Goal: Task Accomplishment & Management: Manage account settings

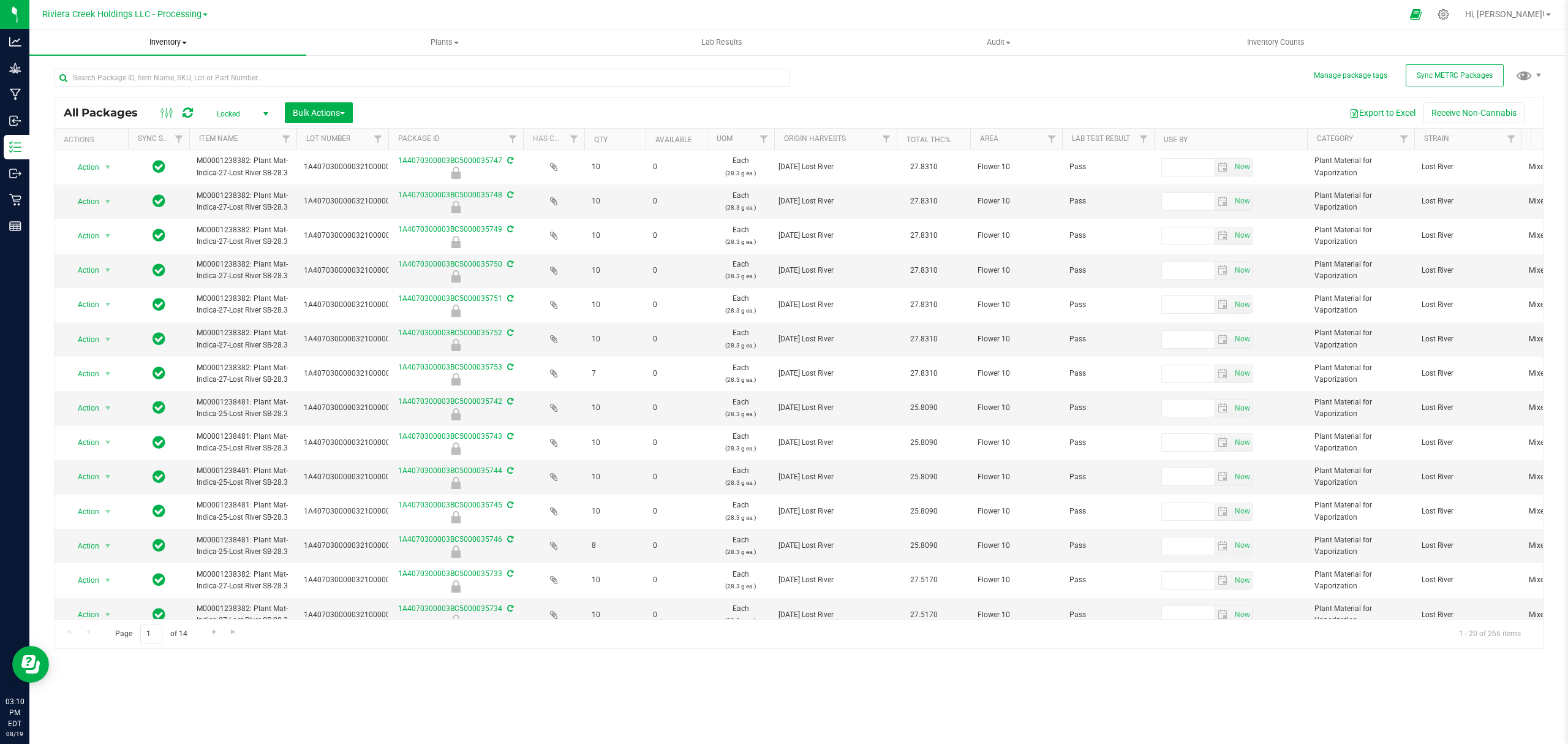
drag, startPoint x: 152, startPoint y: 40, endPoint x: 150, endPoint y: 48, distance: 8.2
click at [152, 40] on span "Inventory" at bounding box center [167, 42] width 276 height 11
click at [121, 145] on span "From bill of materials" at bounding box center [84, 148] width 111 height 10
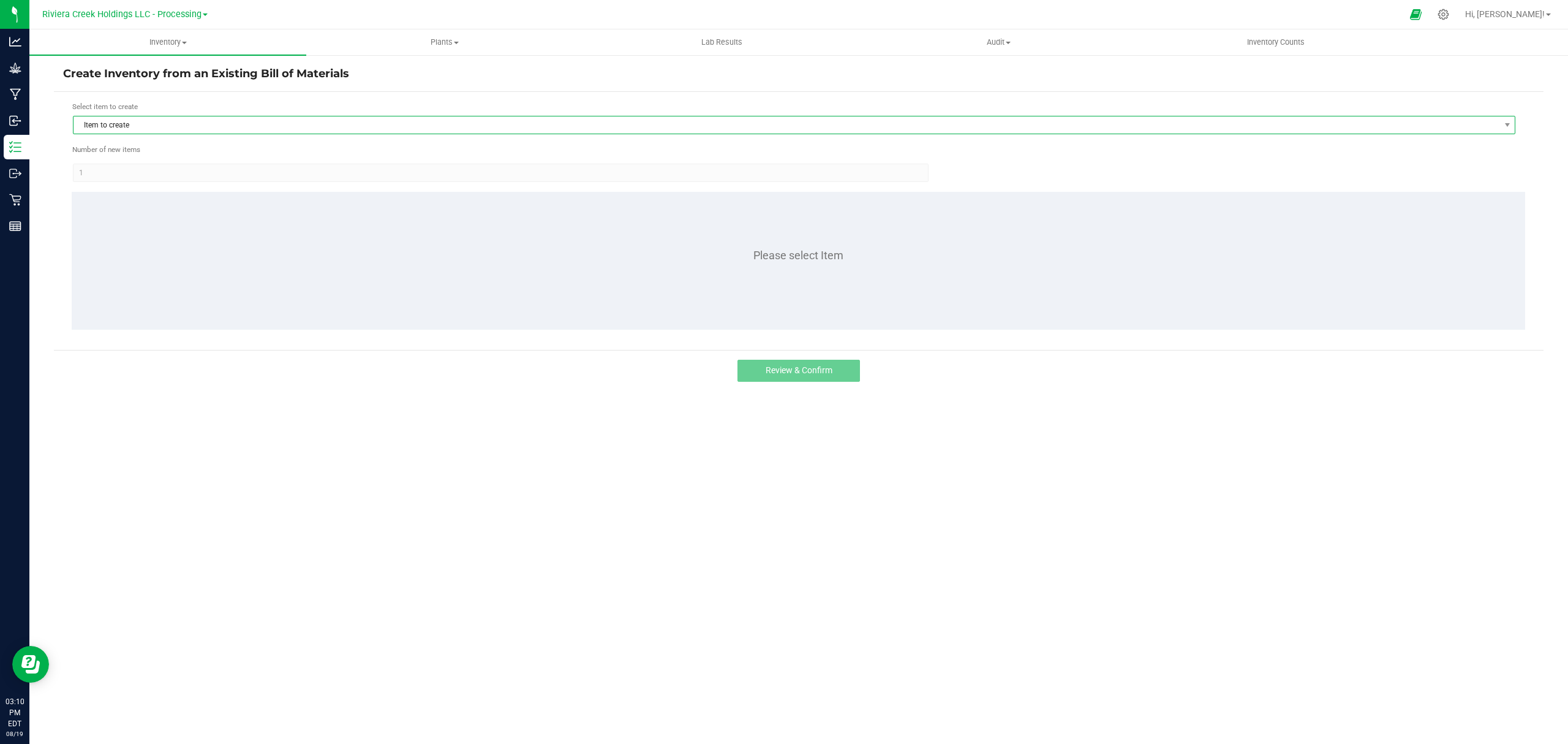
click at [160, 121] on span "Item to create" at bounding box center [786, 124] width 1426 height 17
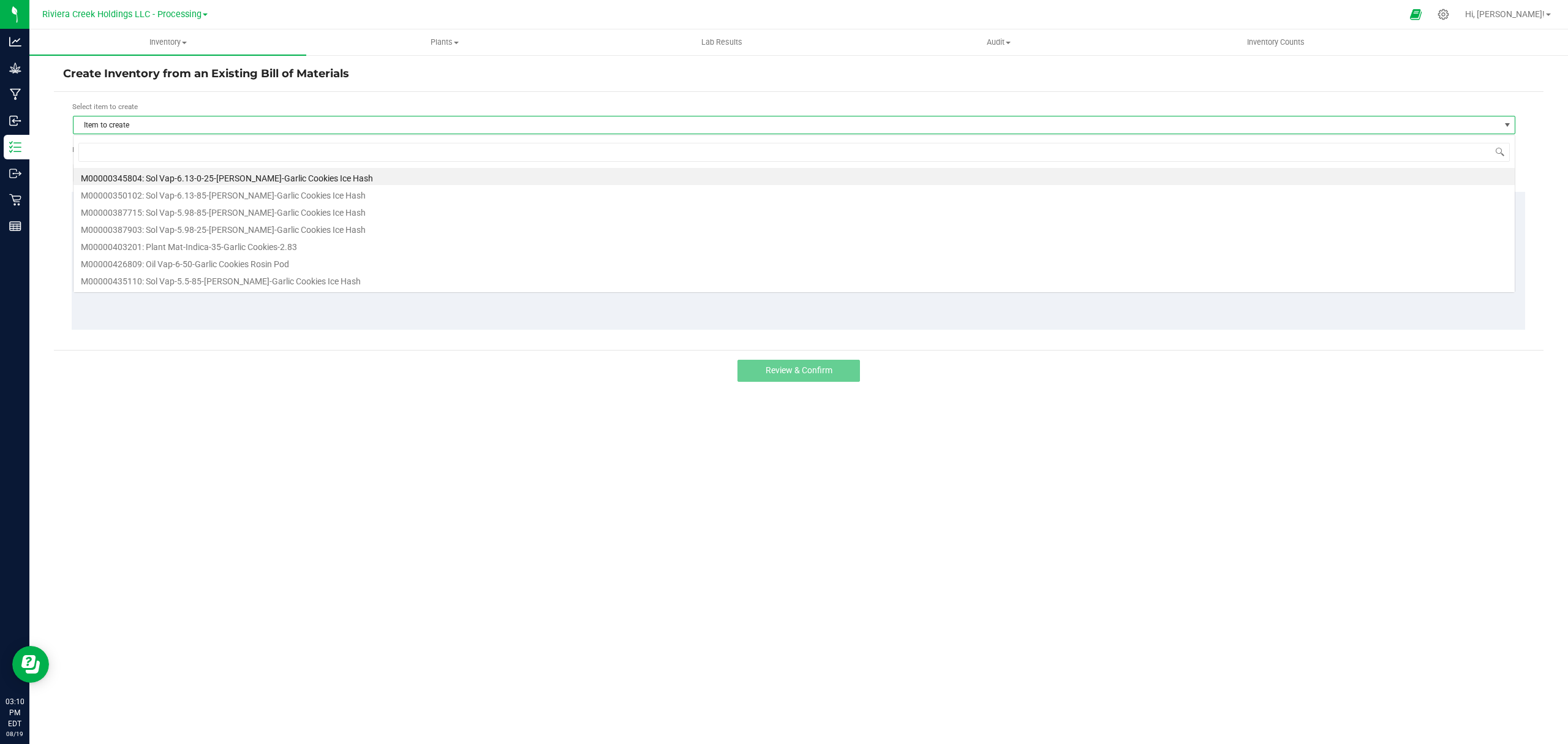
scroll to position [19, 1443]
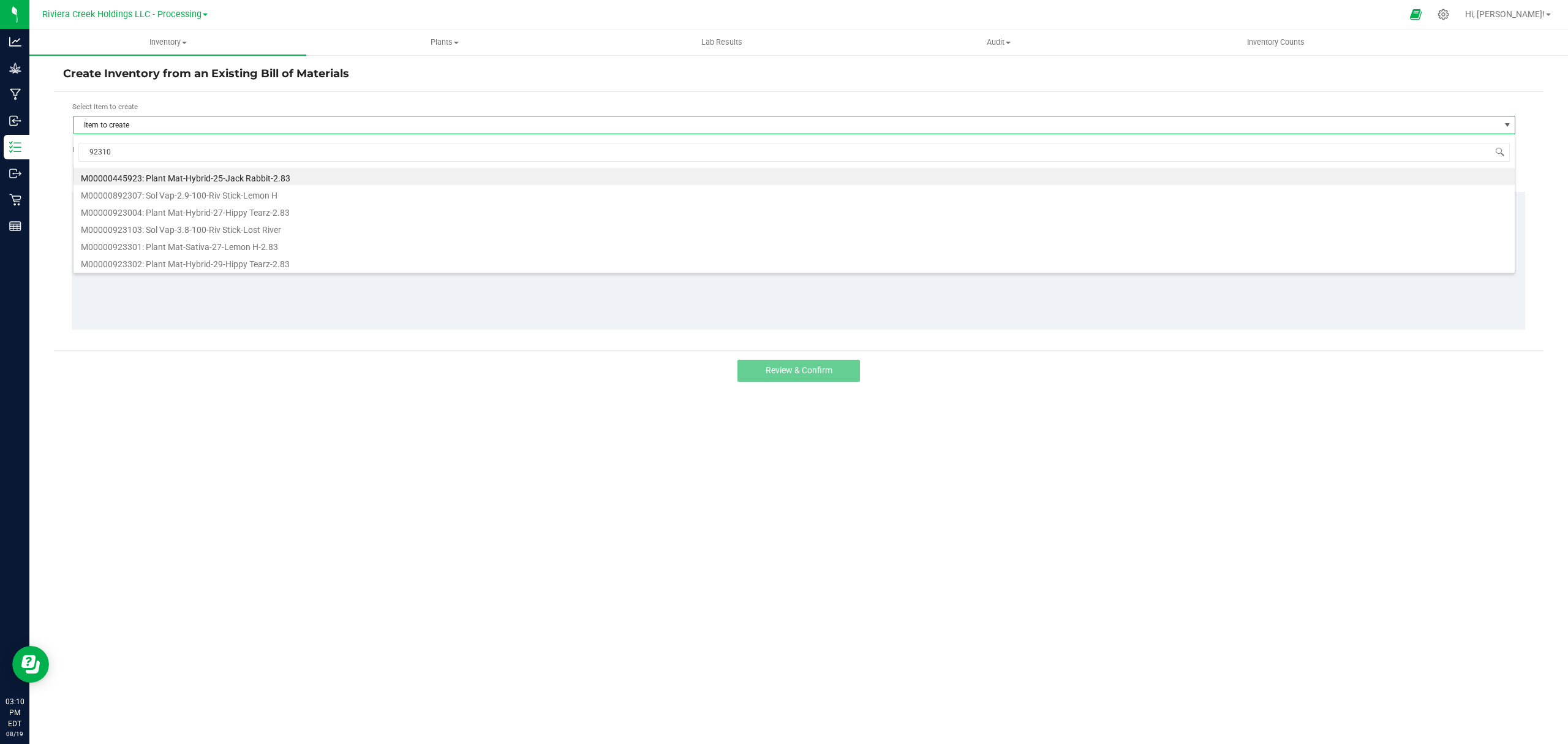
type input "923103"
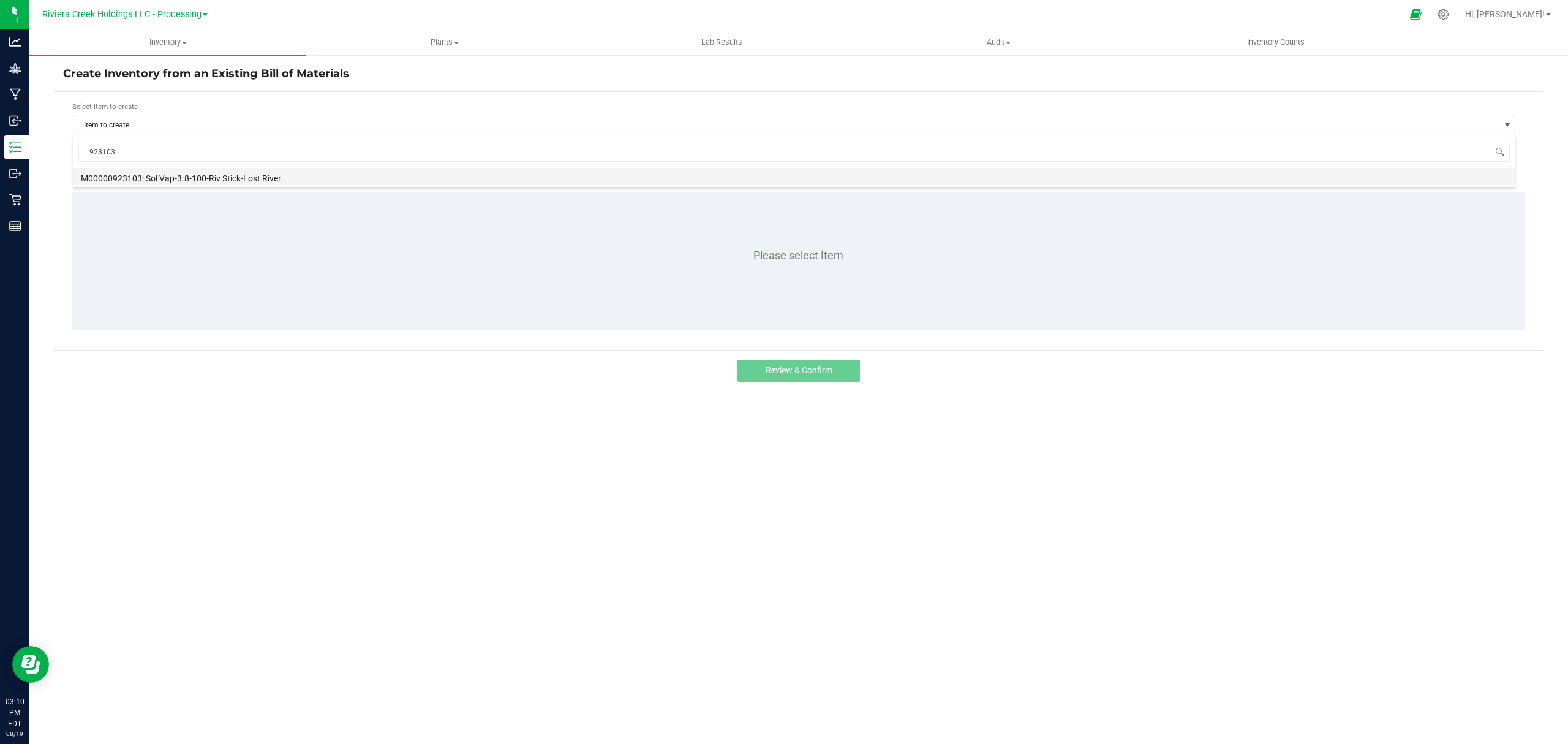
click at [232, 177] on li "M00000923103: Sol Vap-3.8-100-Riv Stick-Lost River" at bounding box center [794, 176] width 1441 height 17
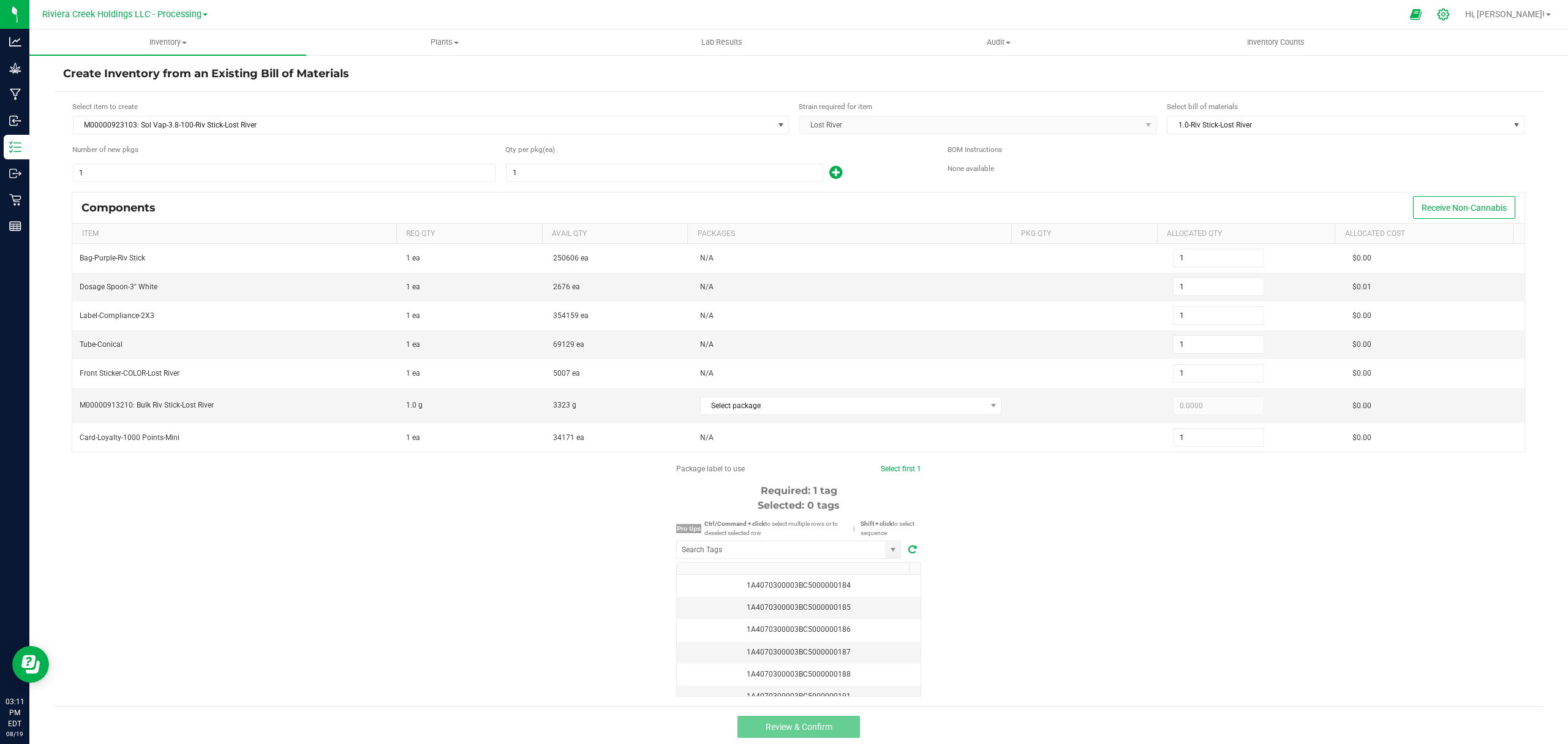
click at [1450, 16] on icon at bounding box center [1444, 15] width 12 height 12
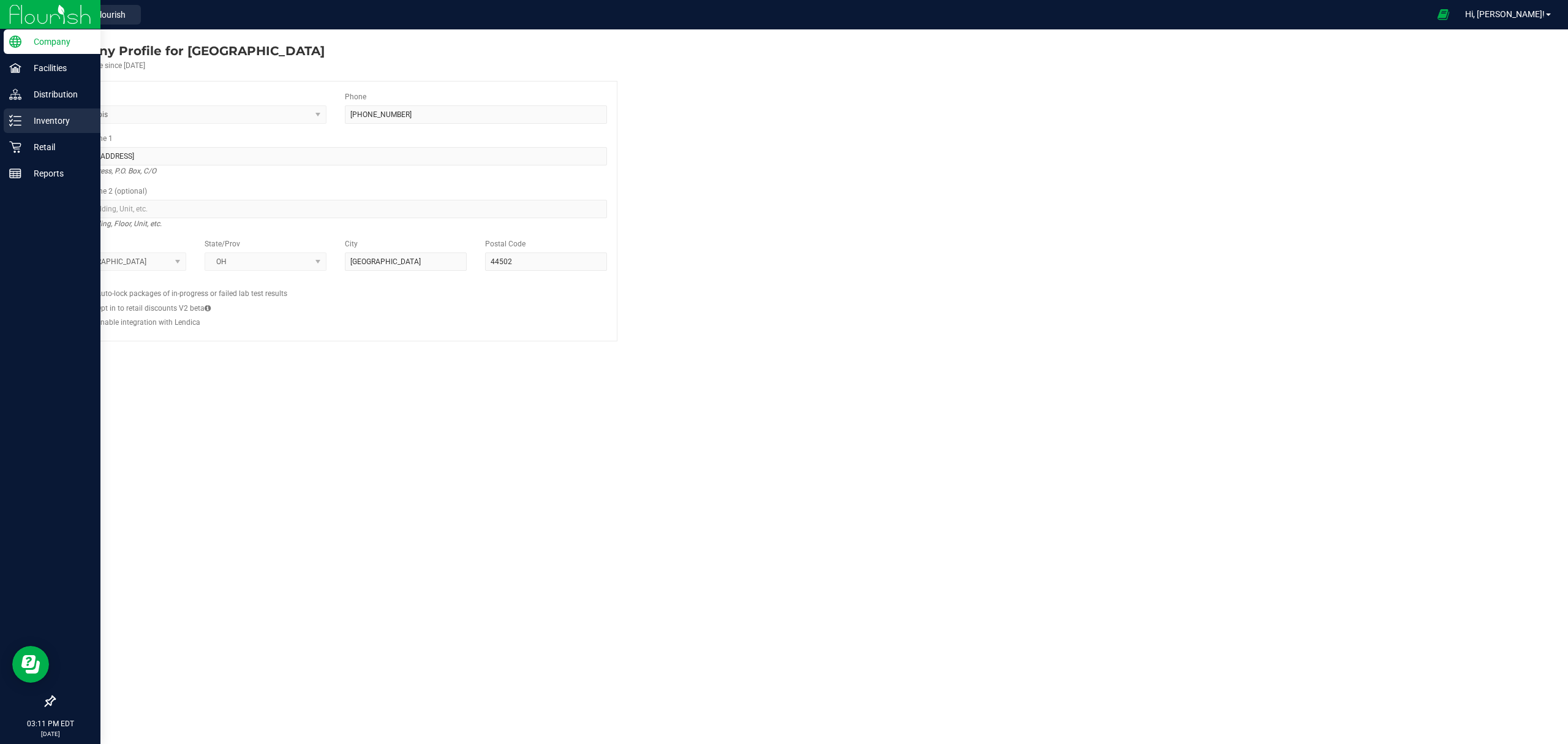
click at [54, 124] on p "Inventory" at bounding box center [58, 121] width 74 height 15
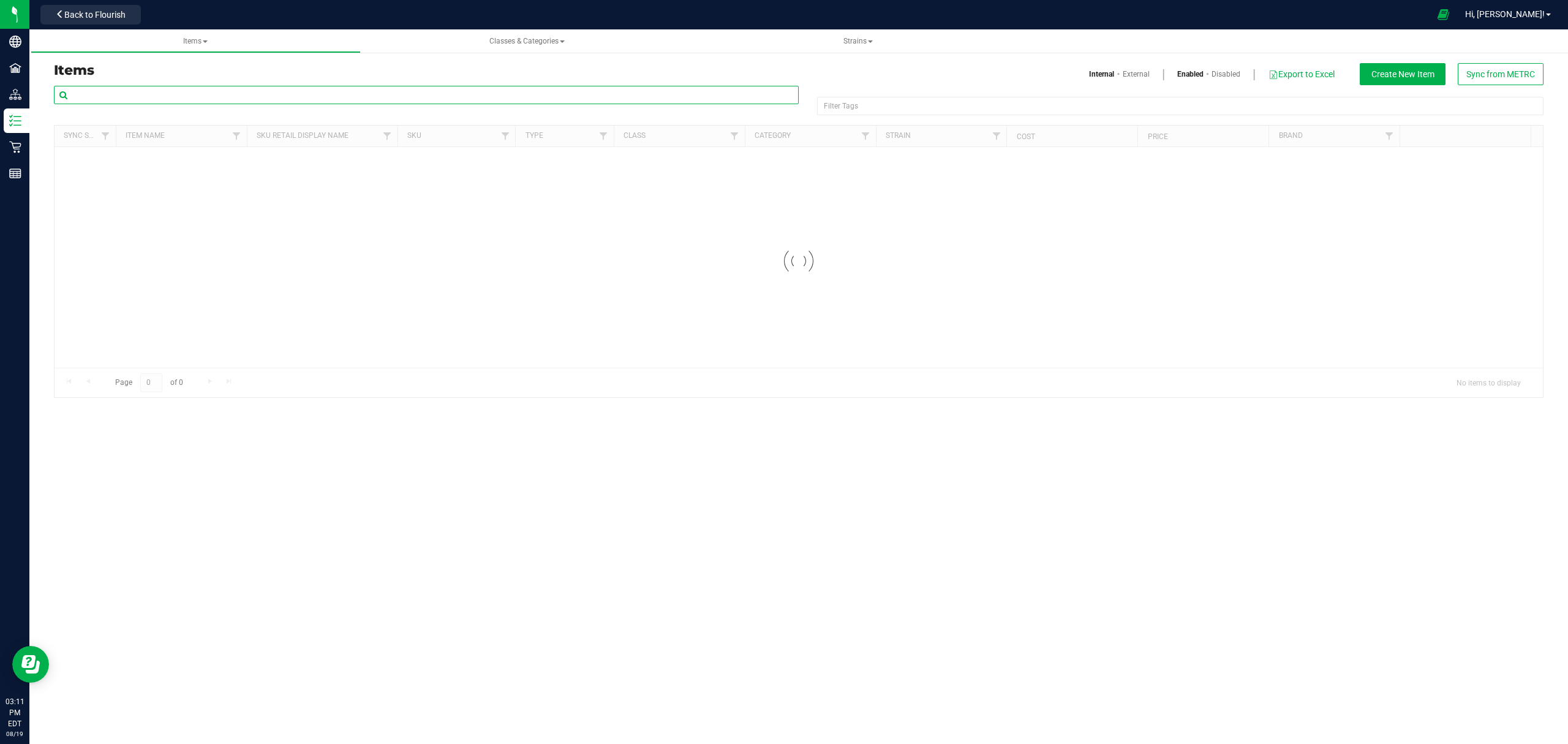
click at [158, 91] on input "text" at bounding box center [426, 95] width 745 height 19
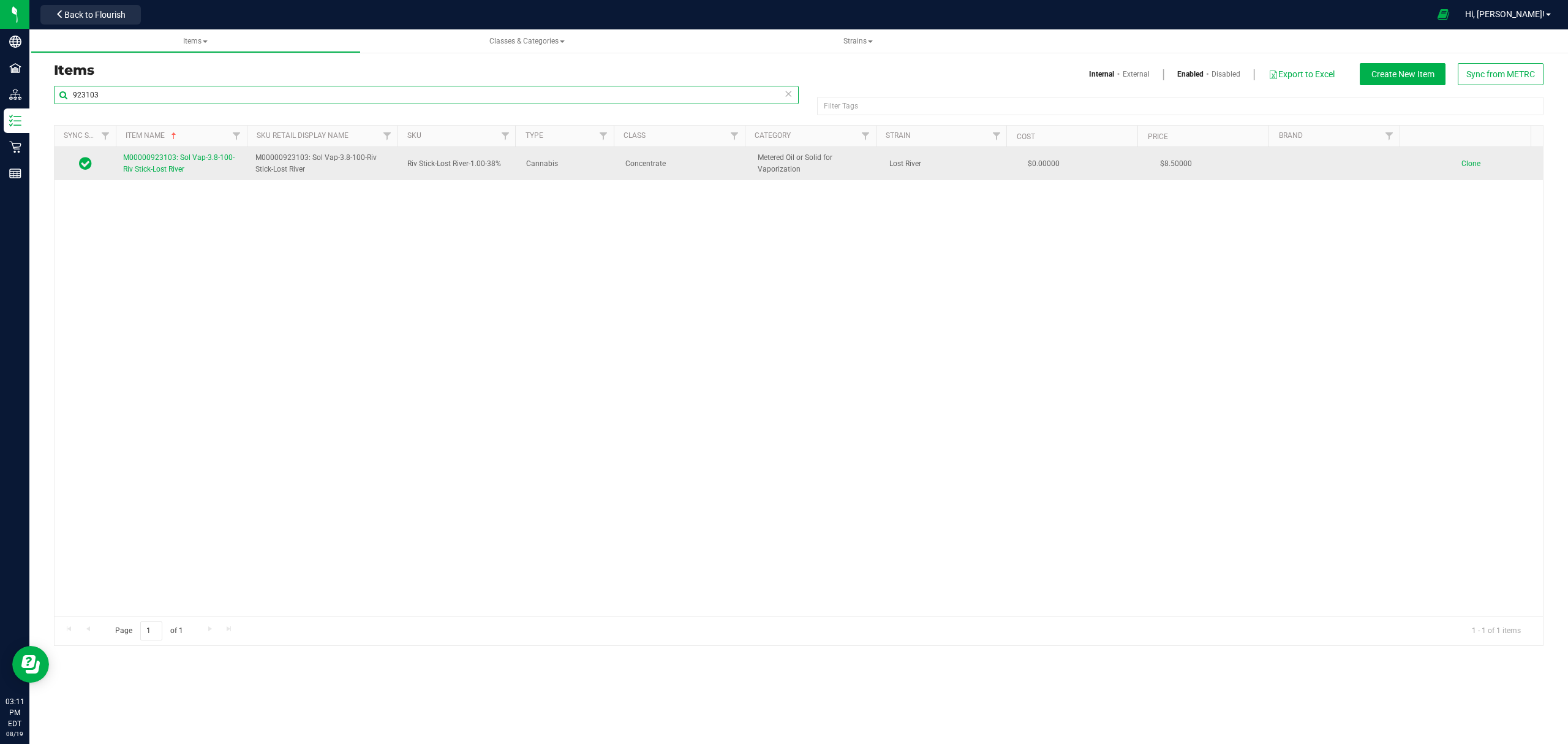
type input "923103"
click at [169, 175] on link "M00000923103: Sol Vap-3.8-100-Riv Stick-Lost River" at bounding box center [182, 163] width 118 height 23
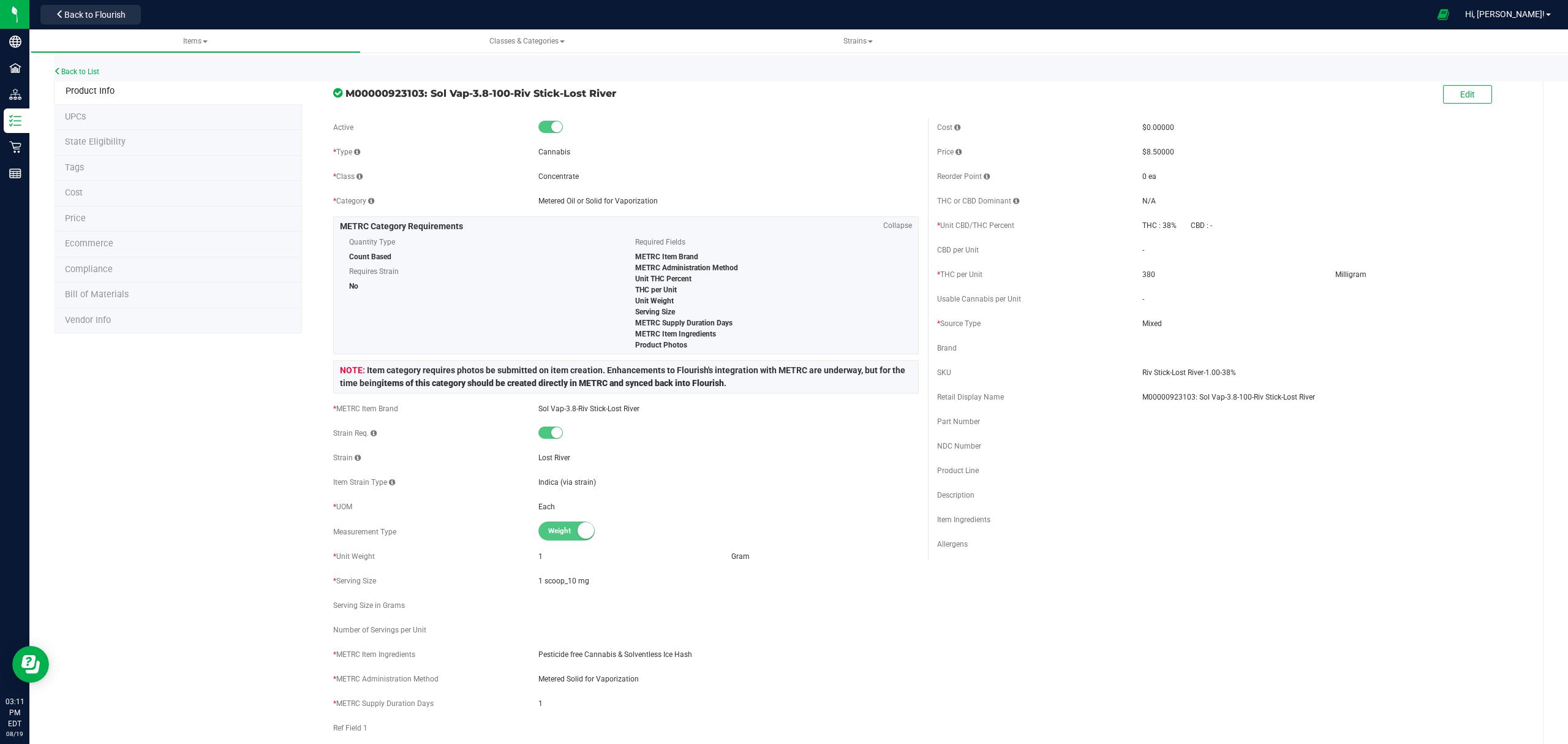
click at [133, 301] on li "Bill of Materials" at bounding box center [177, 295] width 248 height 26
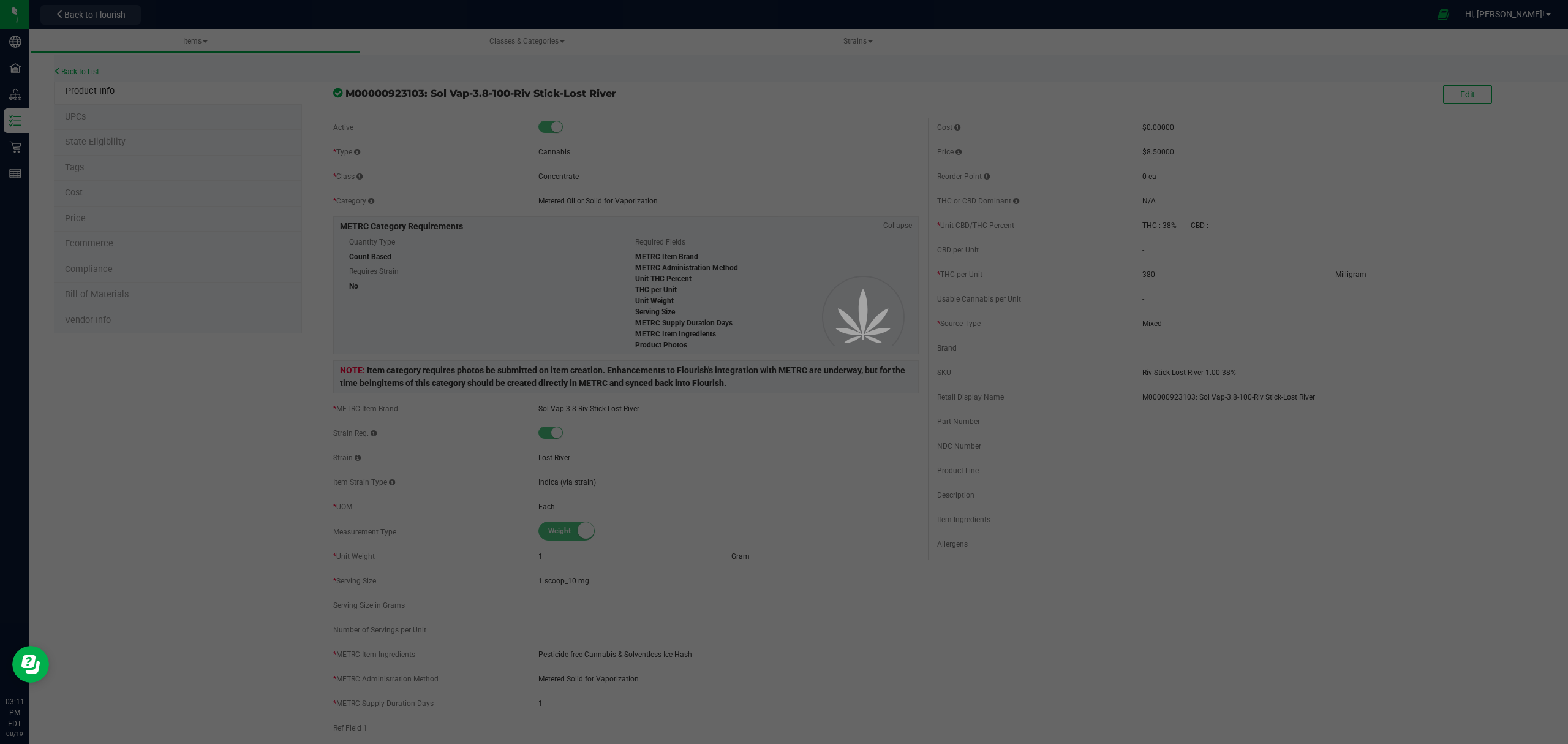
select select "403"
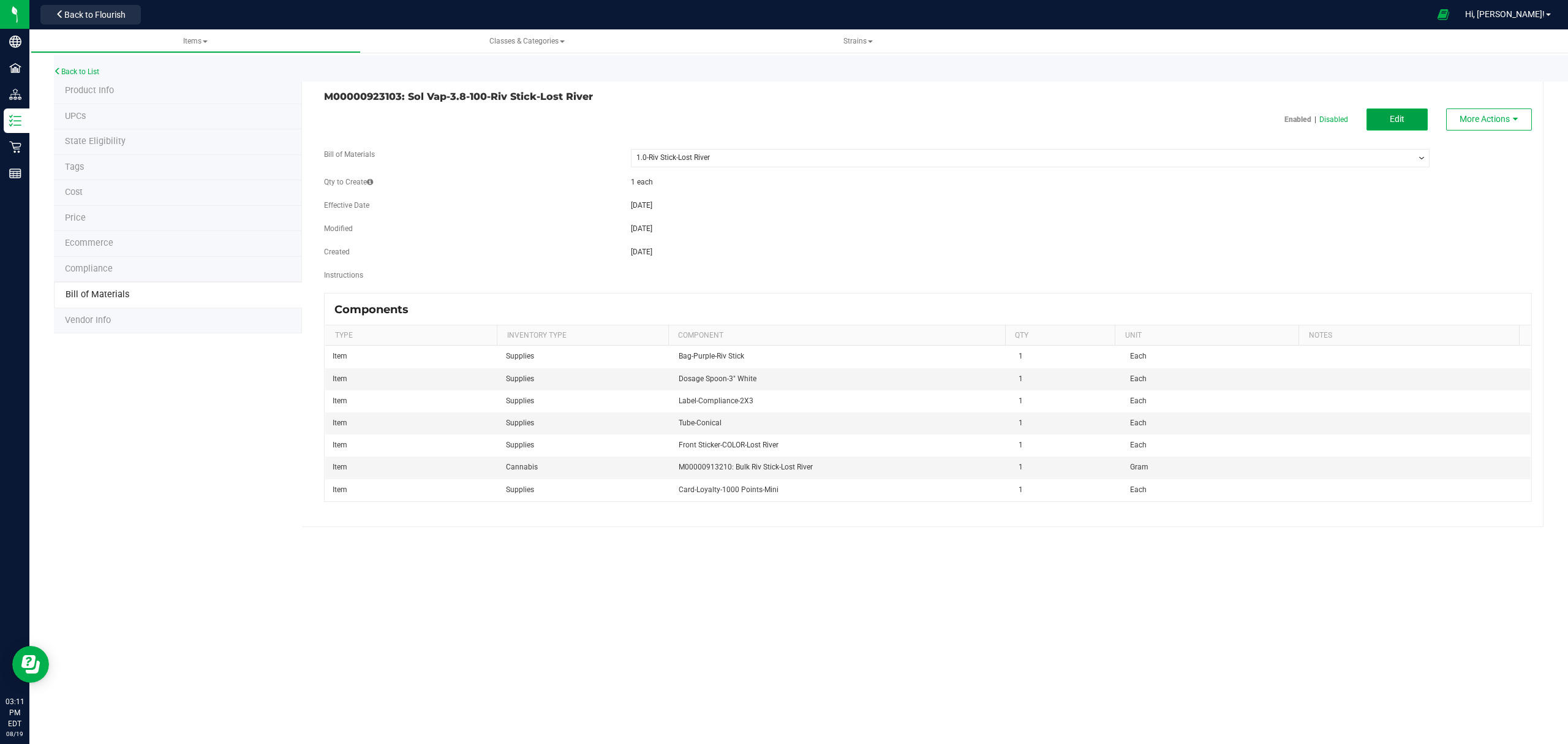
click at [1411, 121] on button "Edit" at bounding box center [1397, 119] width 61 height 22
select select "403"
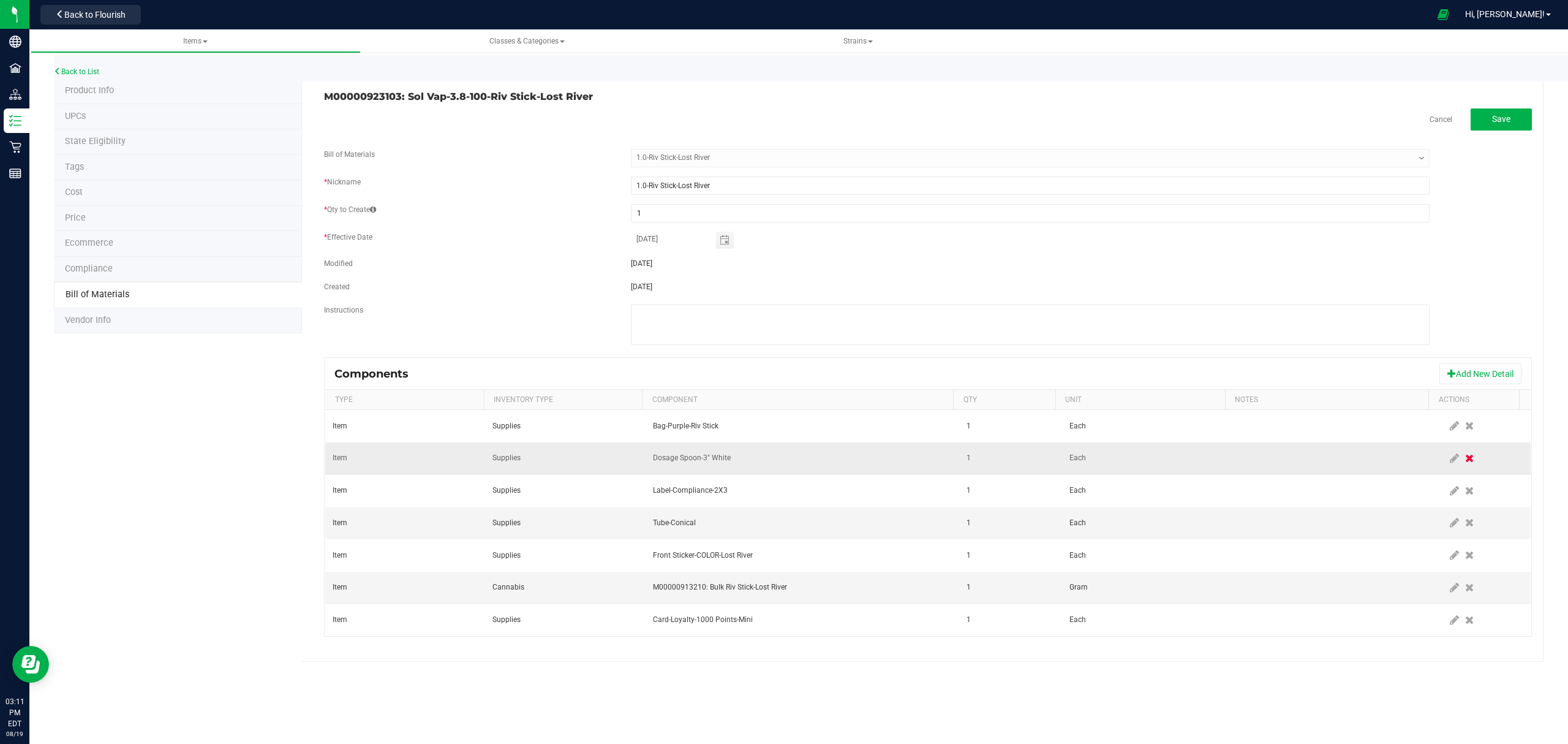
click at [1465, 459] on icon at bounding box center [1470, 458] width 9 height 11
click at [1505, 112] on button "Save" at bounding box center [1501, 119] width 61 height 22
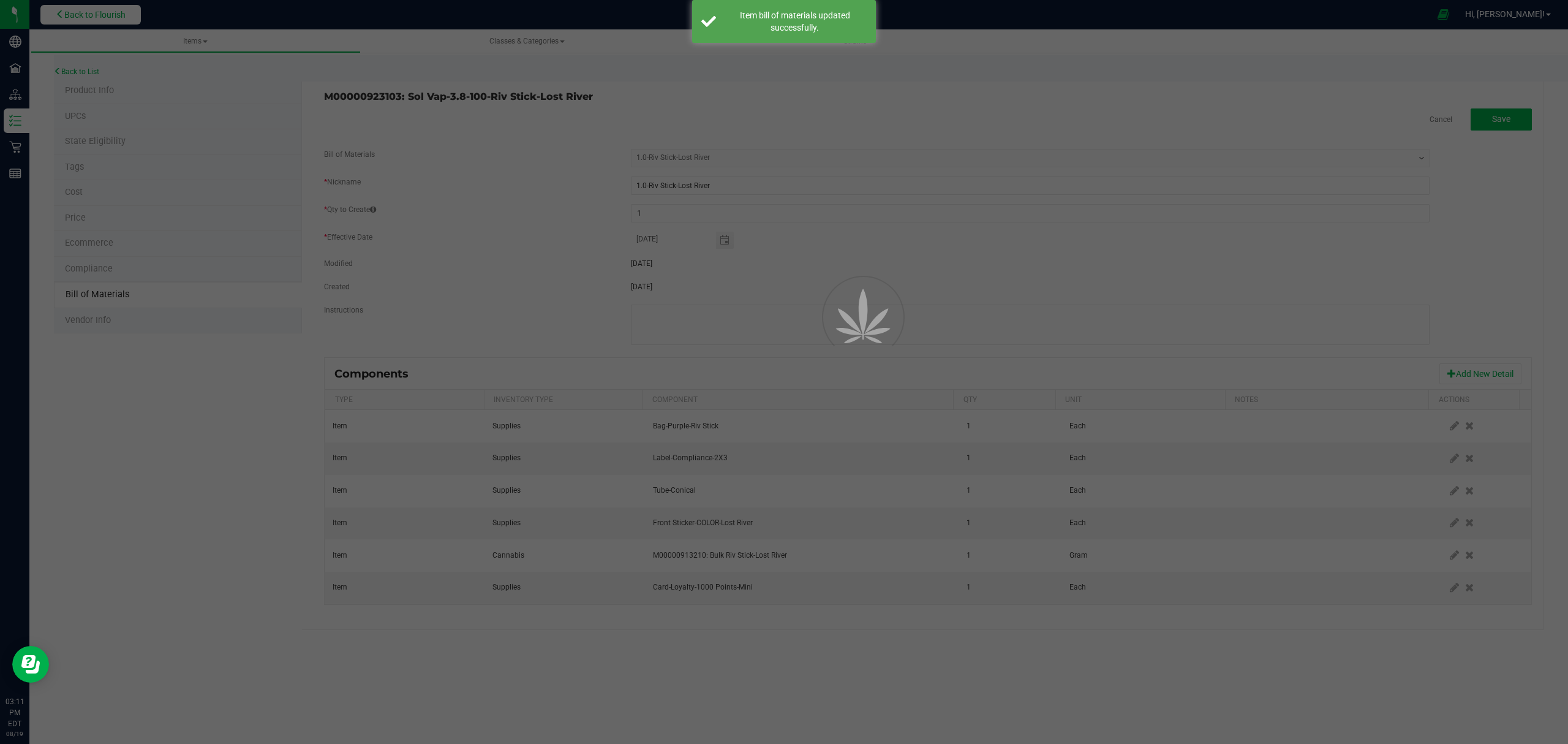
select select "403"
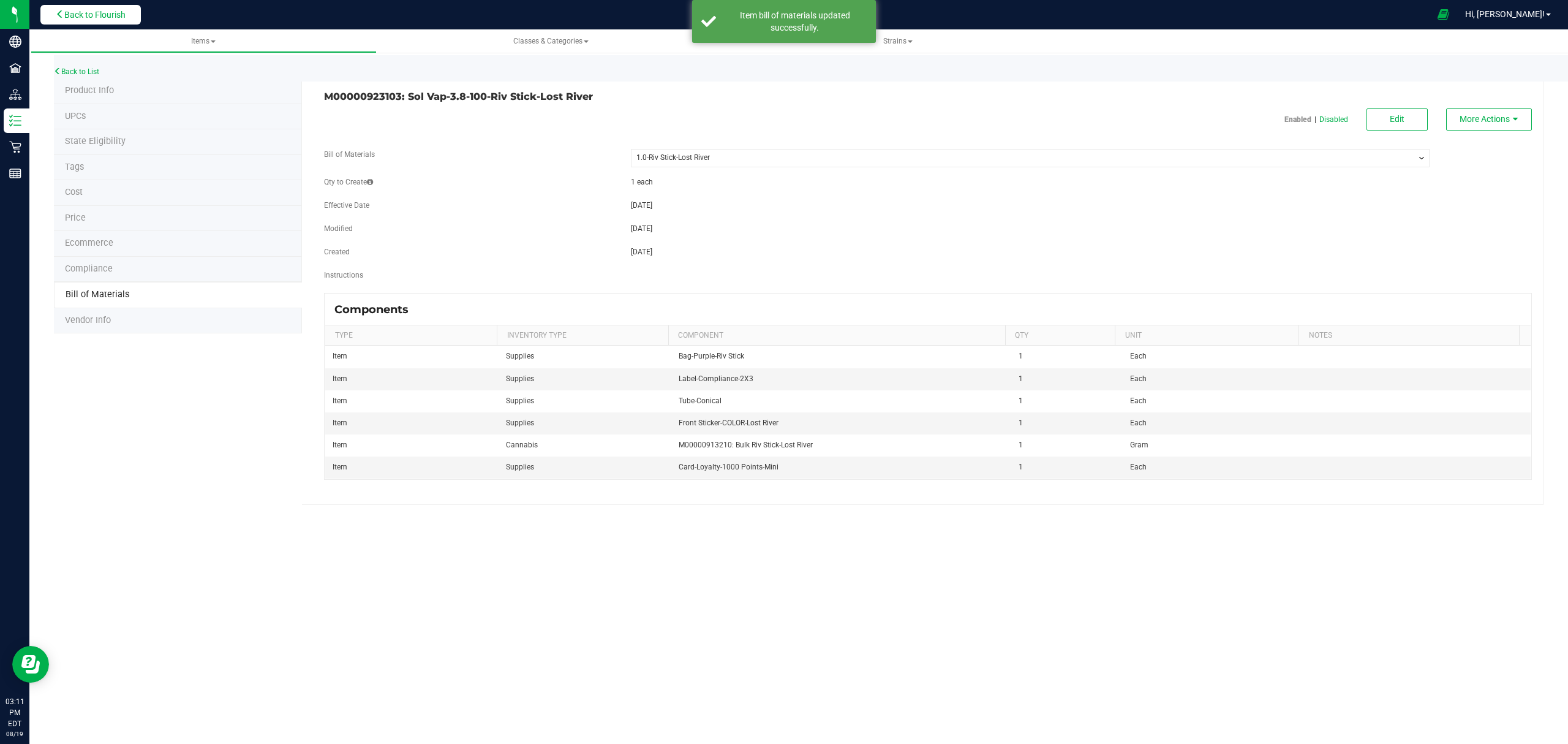
click at [98, 15] on span "Back to Flourish" at bounding box center [95, 14] width 61 height 10
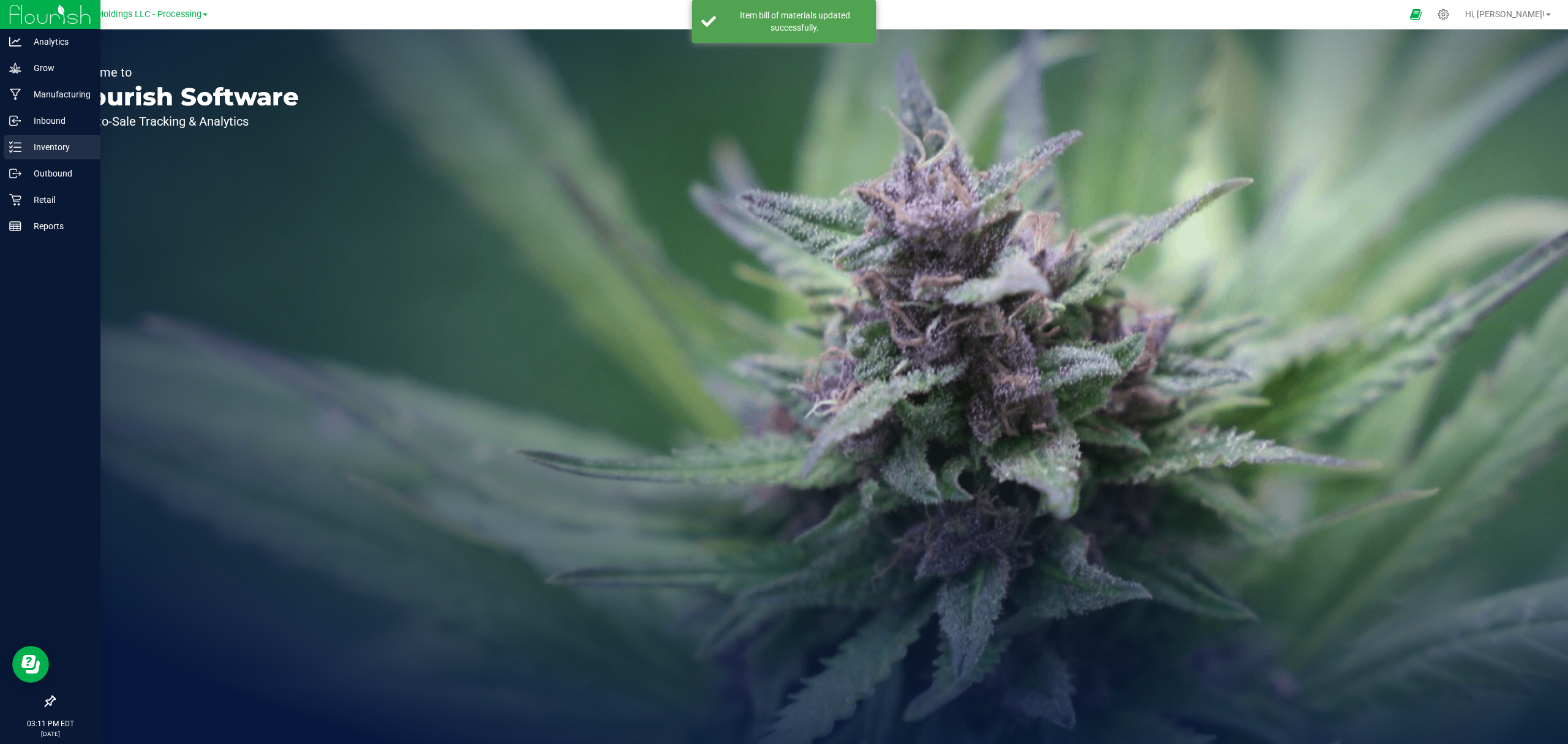
click at [32, 148] on p "Inventory" at bounding box center [58, 147] width 74 height 15
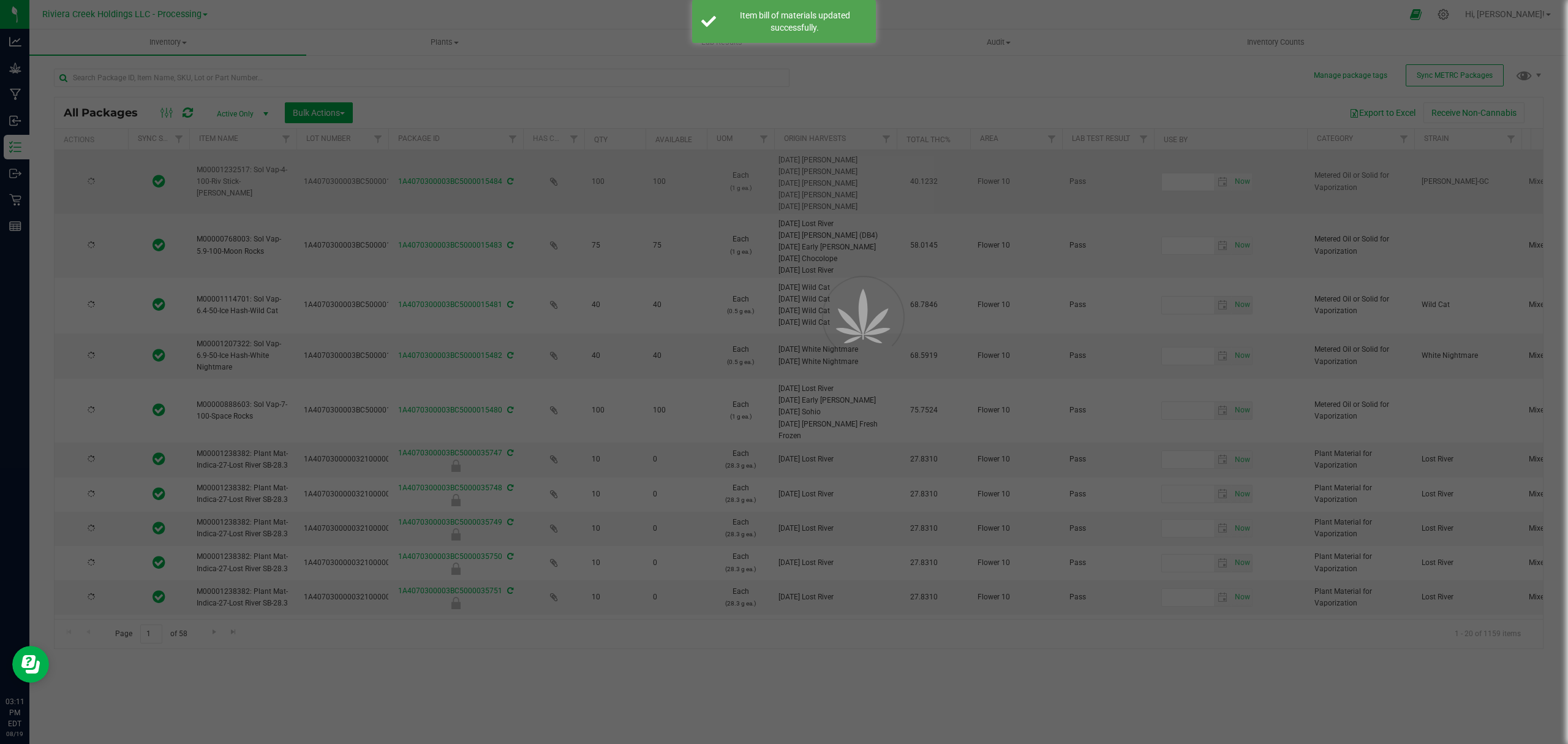
type input "[DATE]"
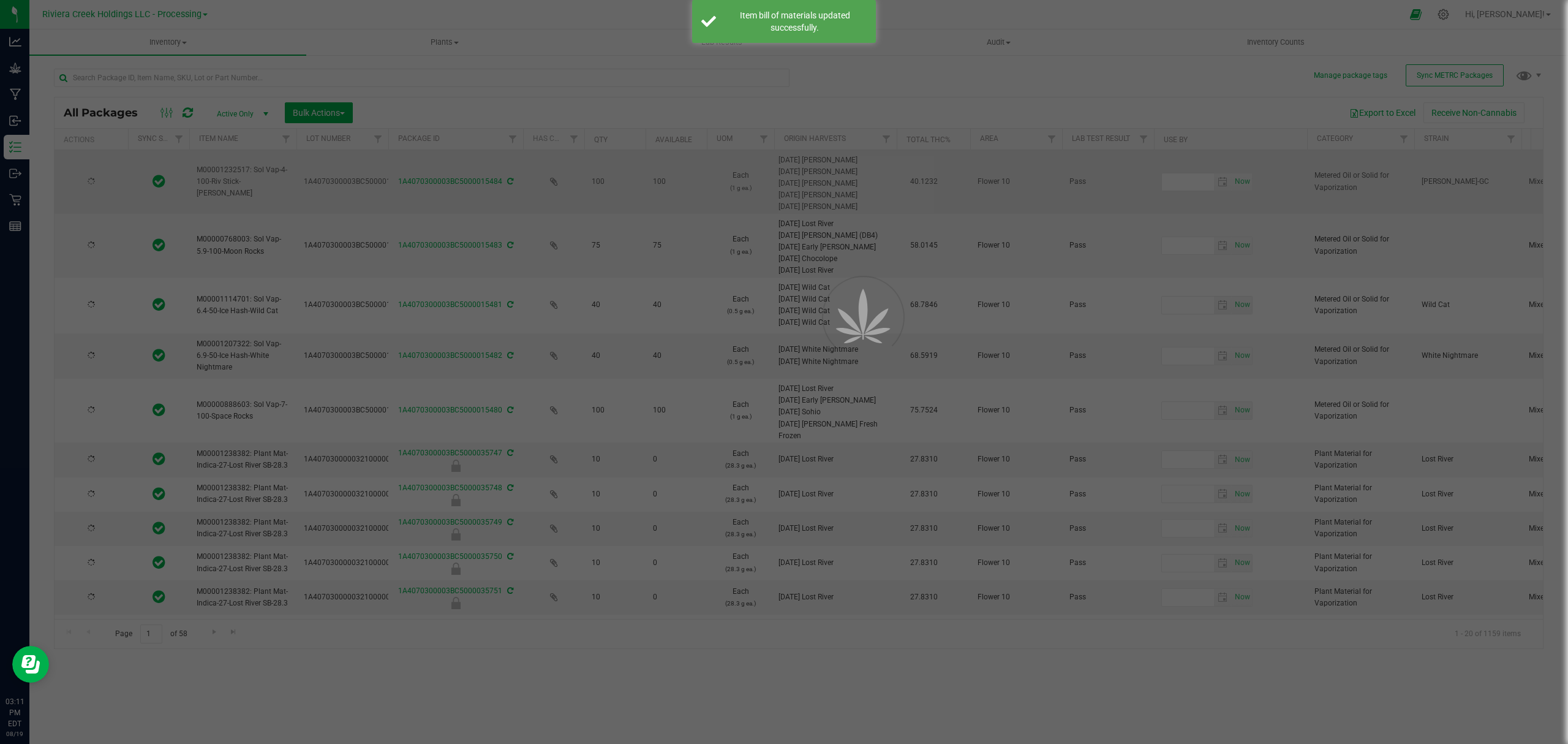
type input "[DATE]"
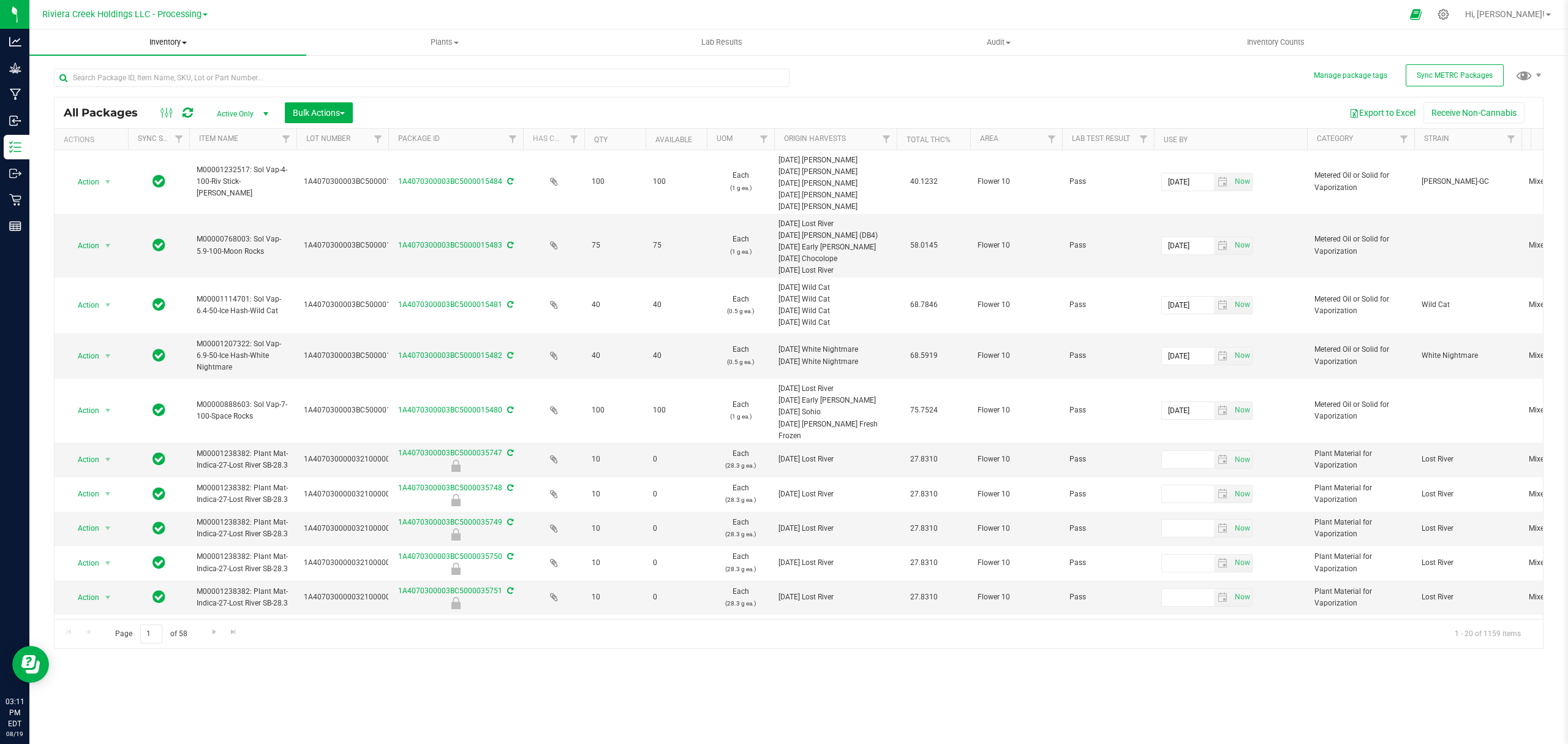
click at [162, 37] on span "Inventory" at bounding box center [167, 42] width 276 height 11
click at [138, 150] on li "From bill of materials" at bounding box center [167, 148] width 276 height 15
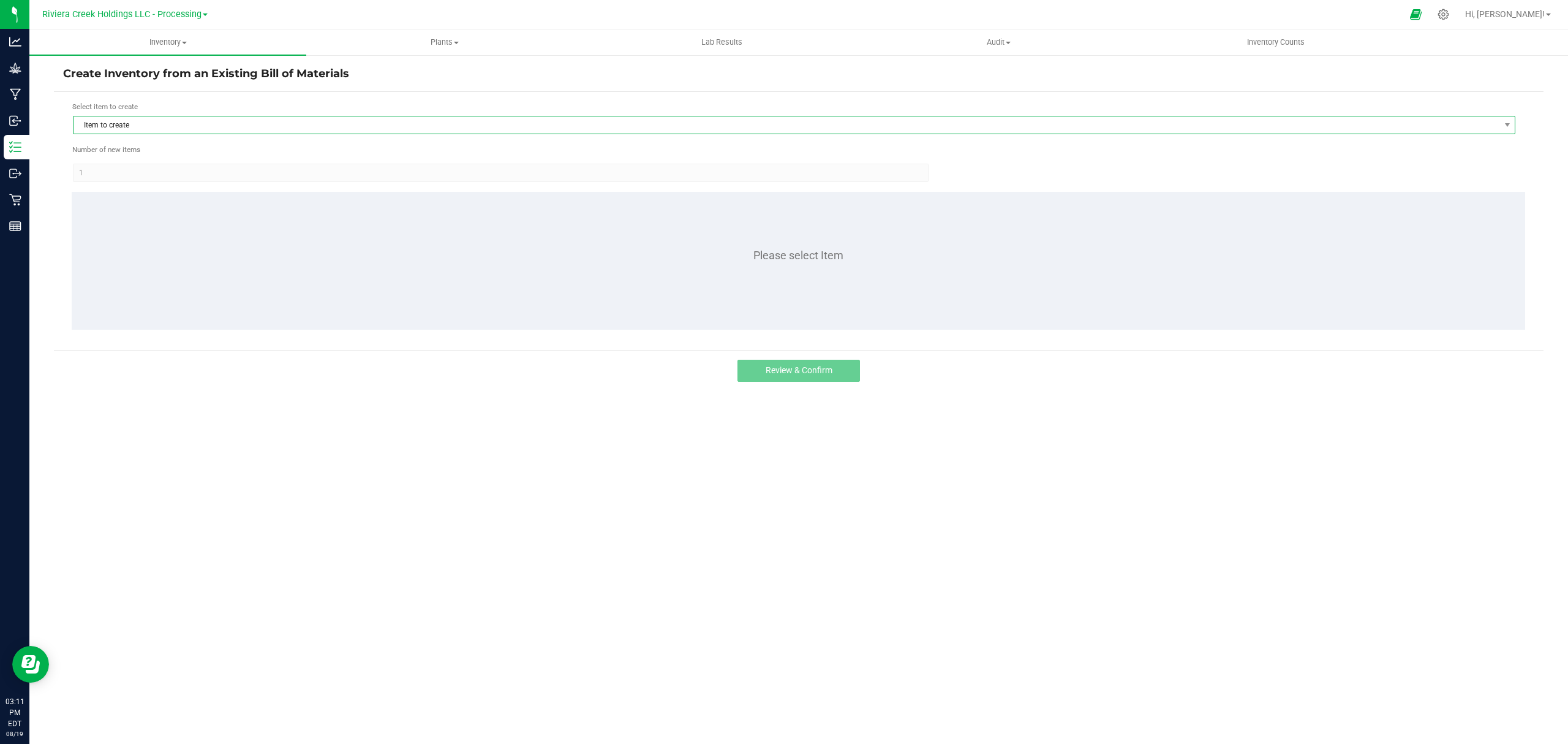
click at [200, 125] on span "Item to create" at bounding box center [786, 124] width 1426 height 17
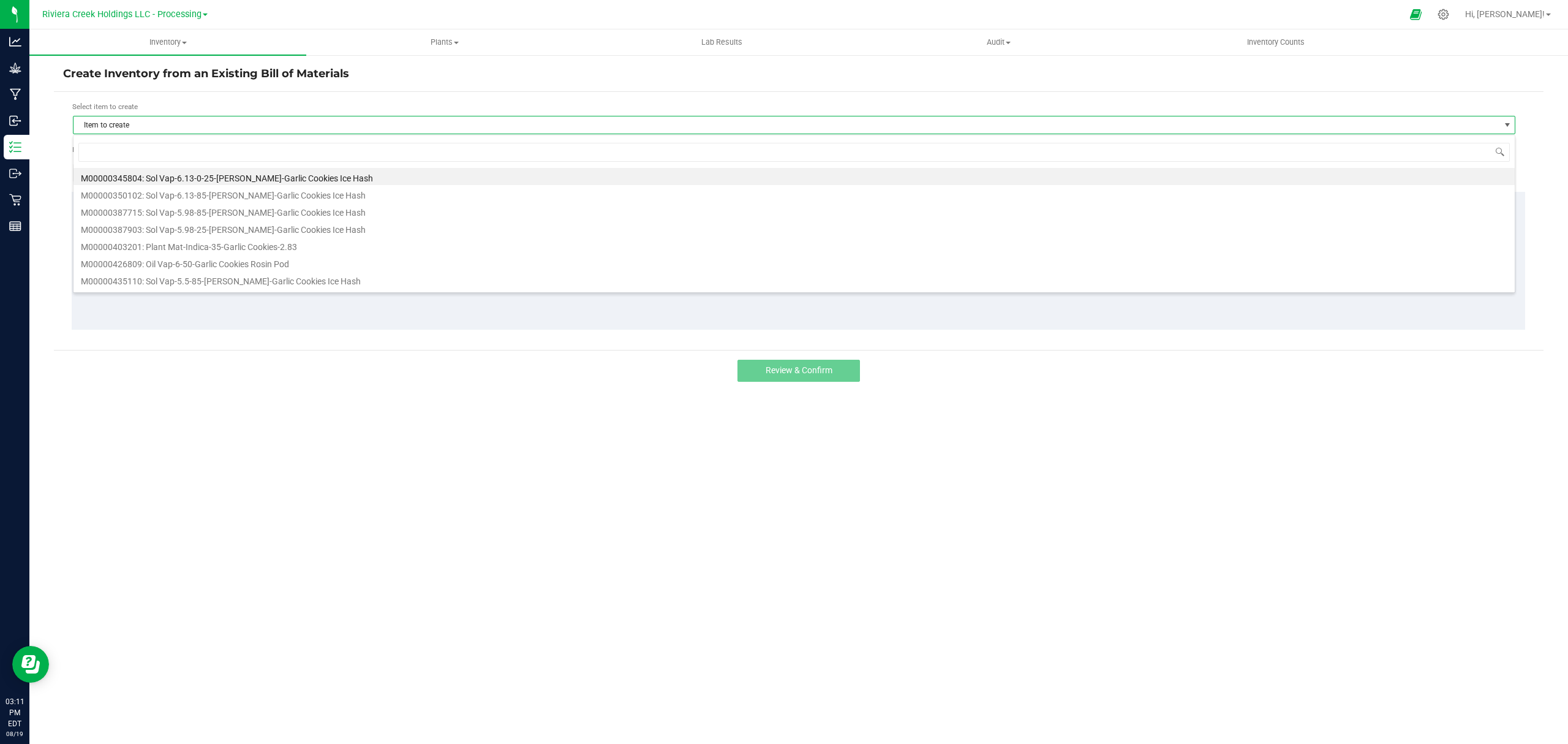
scroll to position [19, 1443]
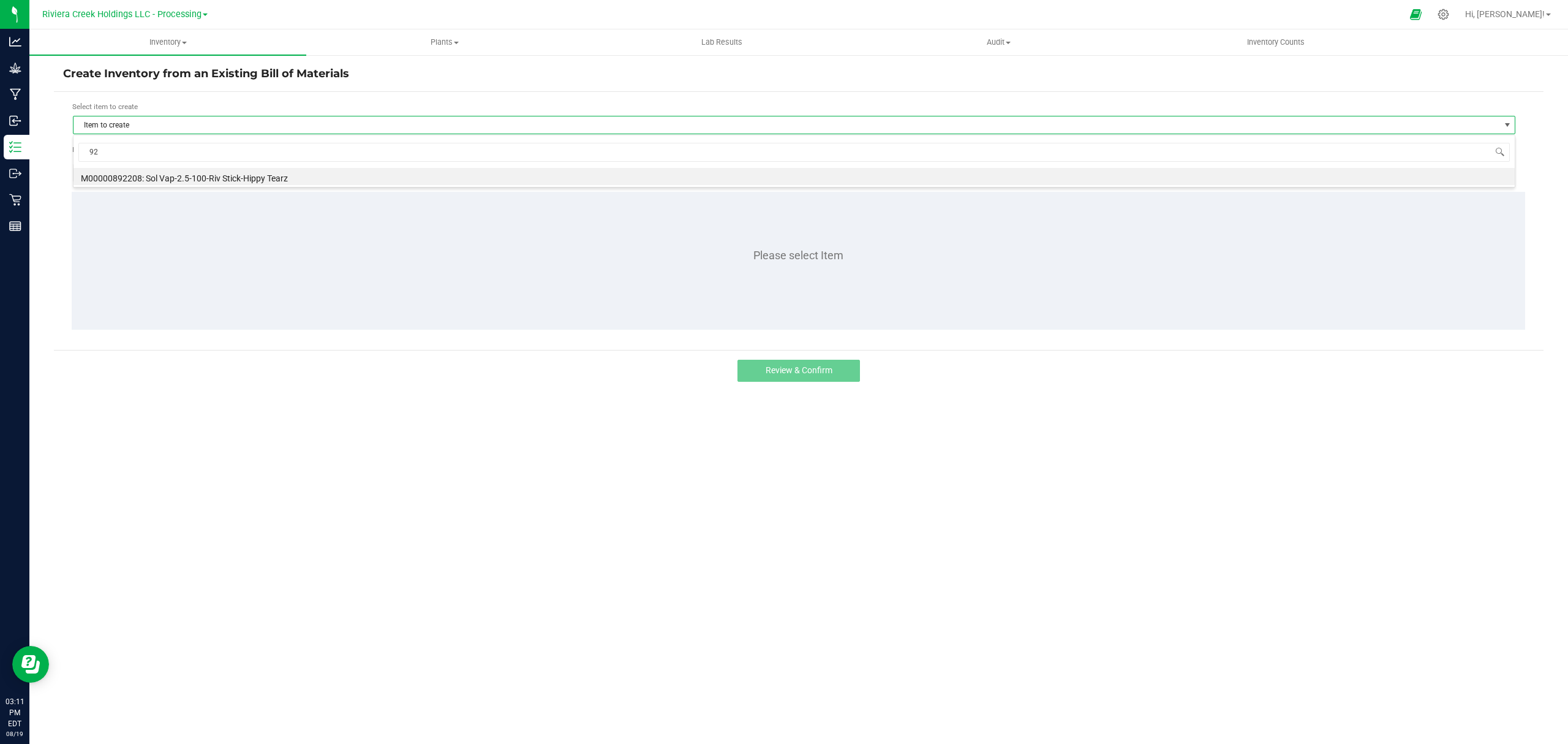
type input "9"
type input "923103"
click at [217, 177] on li "M00000923103: Sol Vap-3.8-100-Riv Stick-Lost River" at bounding box center [794, 176] width 1441 height 17
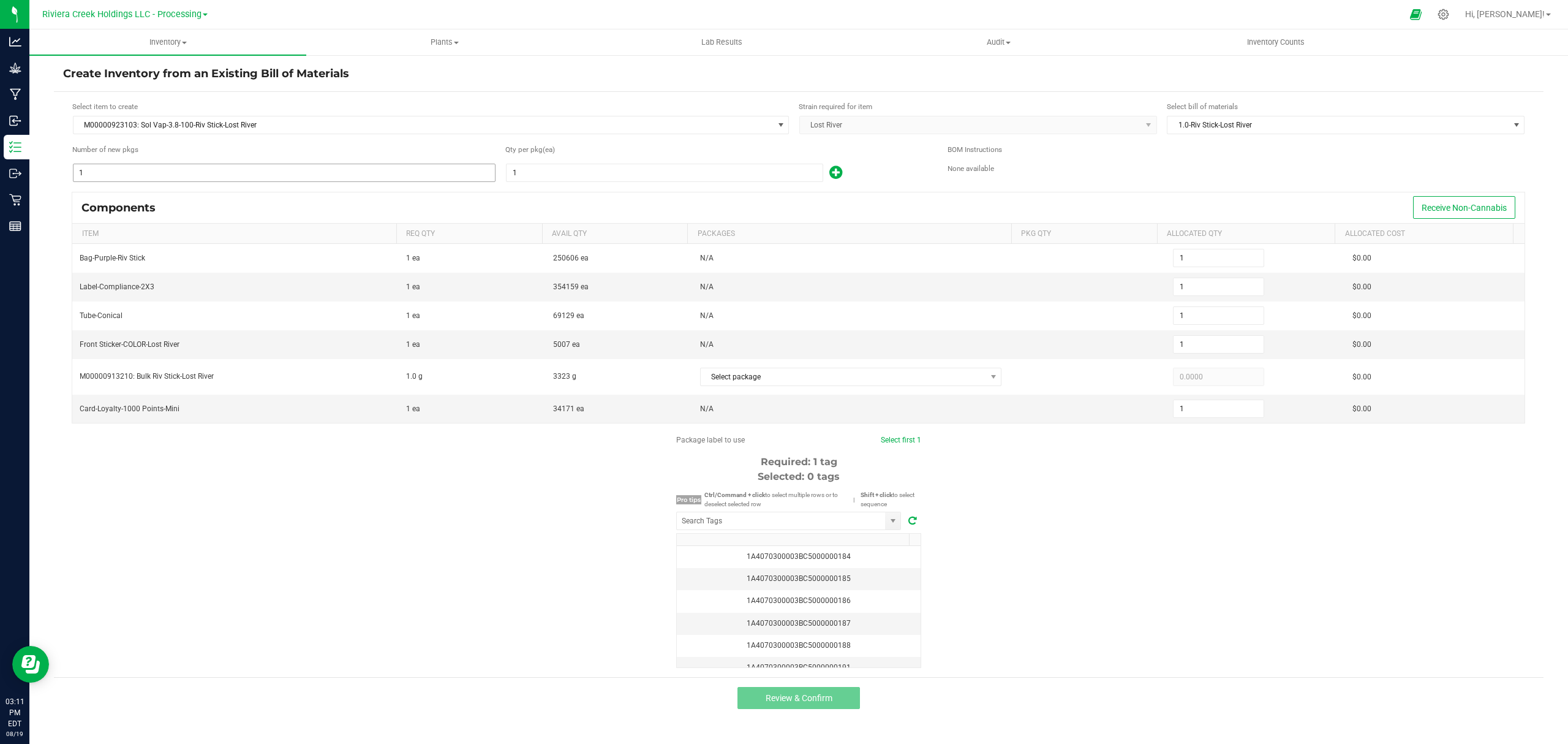
click at [229, 172] on input "1" at bounding box center [284, 172] width 421 height 17
type input "4"
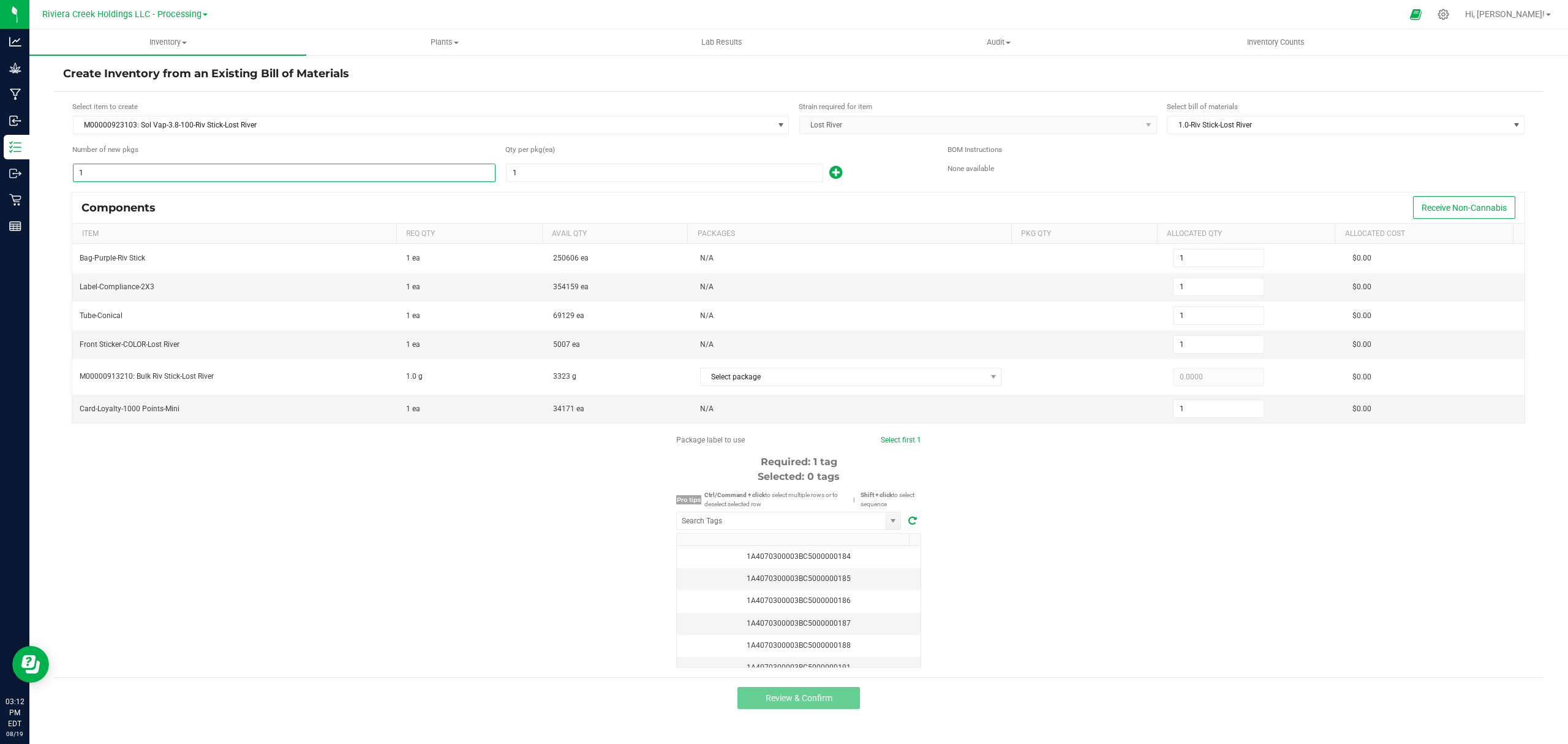
type input "4"
click at [547, 174] on input "1" at bounding box center [665, 172] width 316 height 17
type input "10"
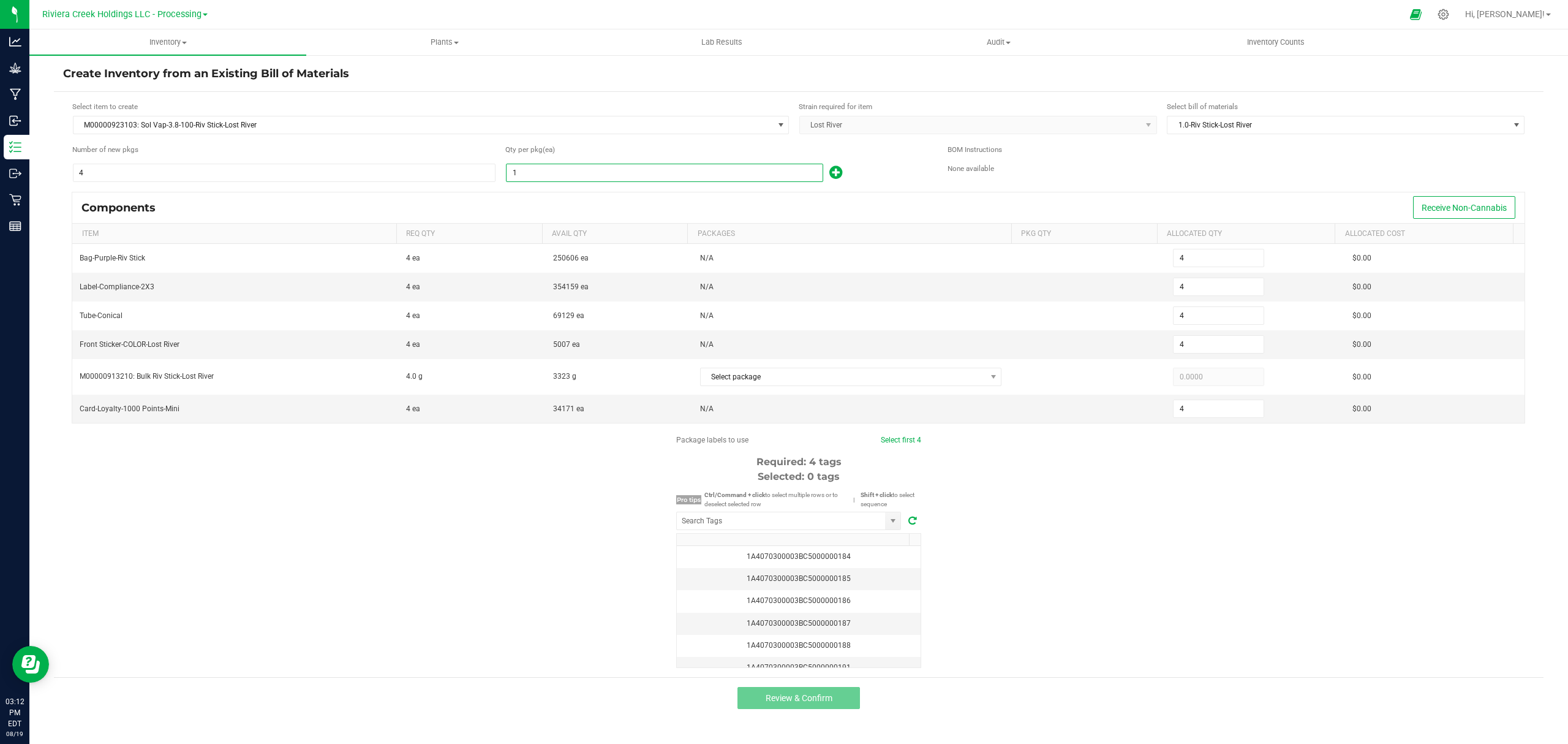
type input "40"
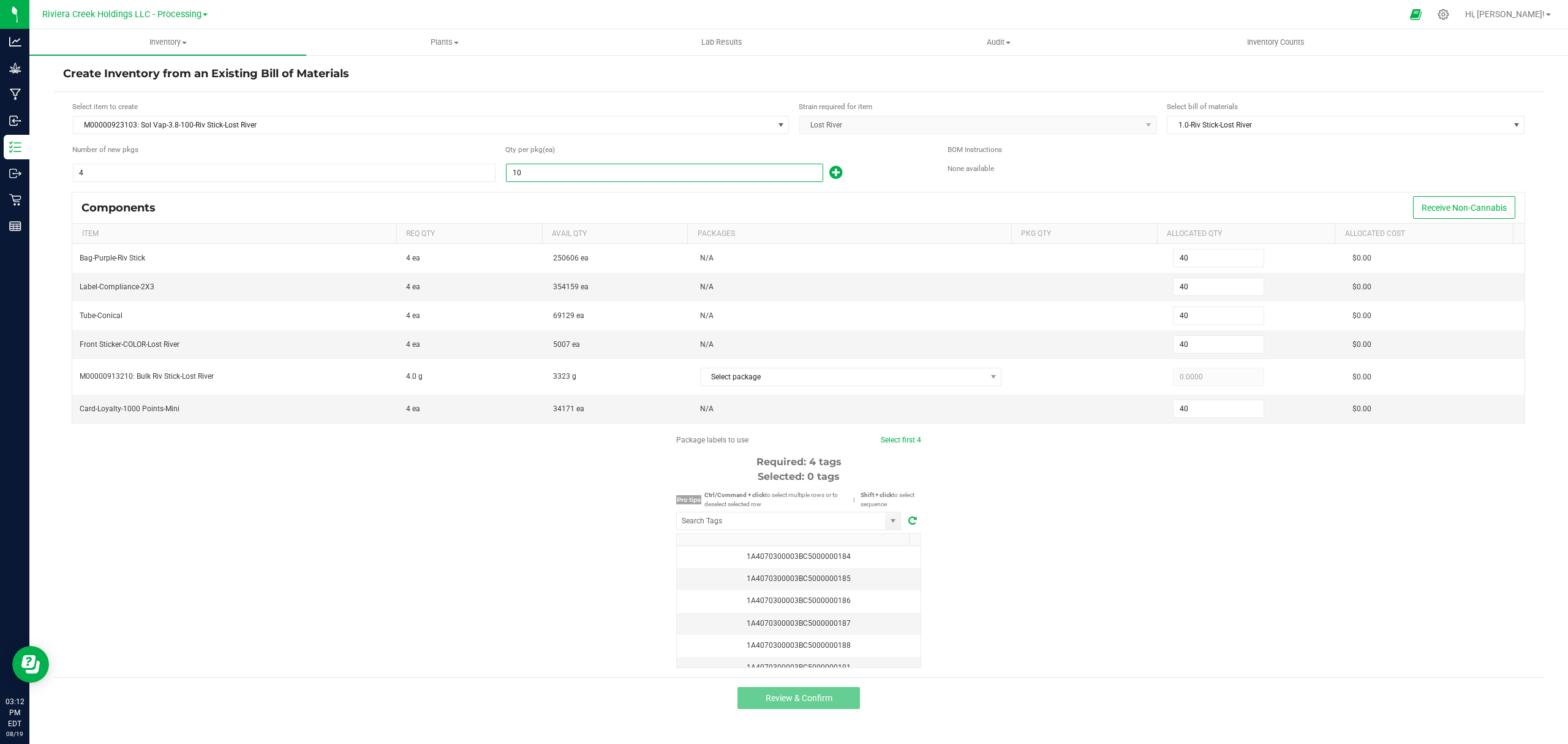
type input "100"
type input "400"
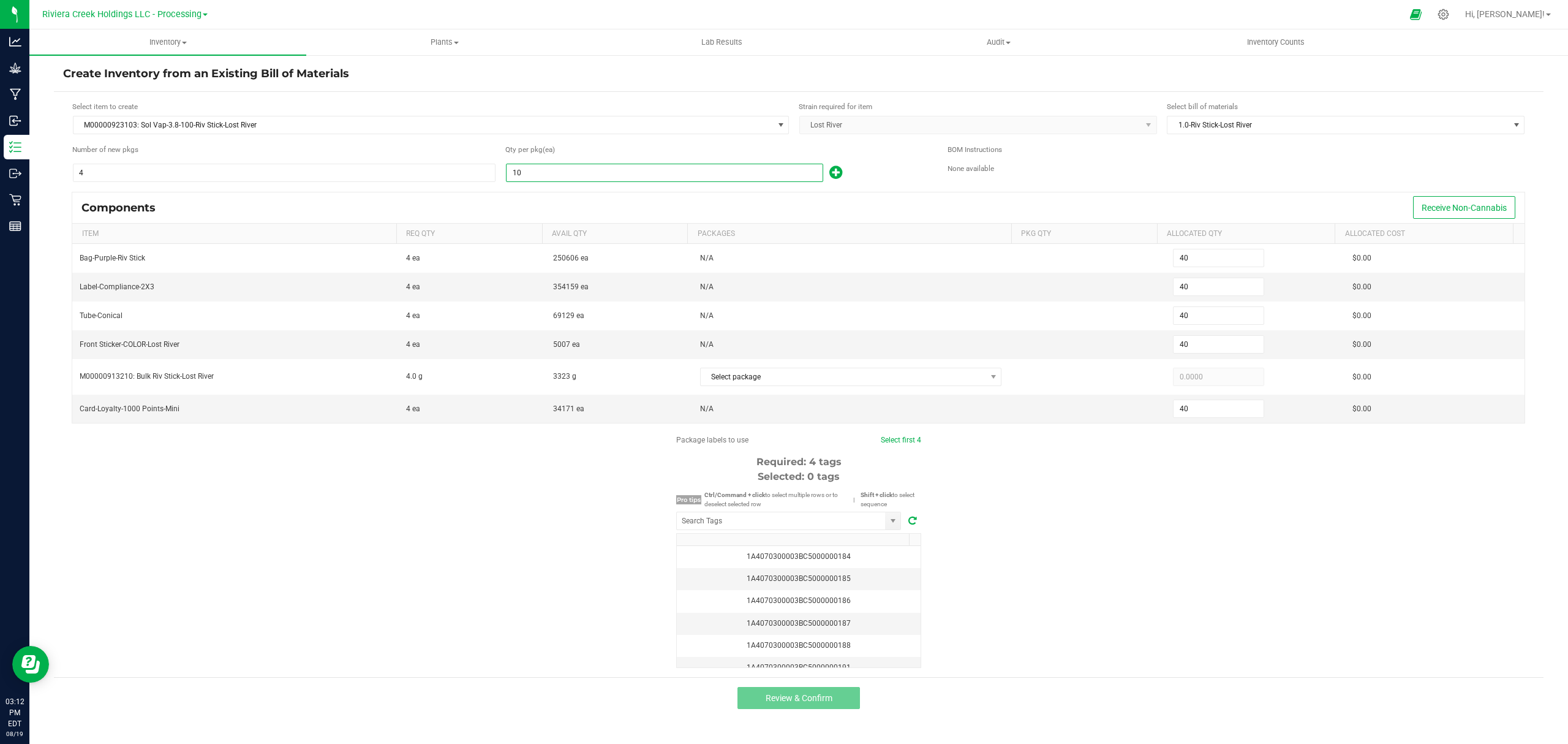
type input "400"
type input "100"
click at [883, 169] on div "100" at bounding box center [717, 173] width 424 height 19
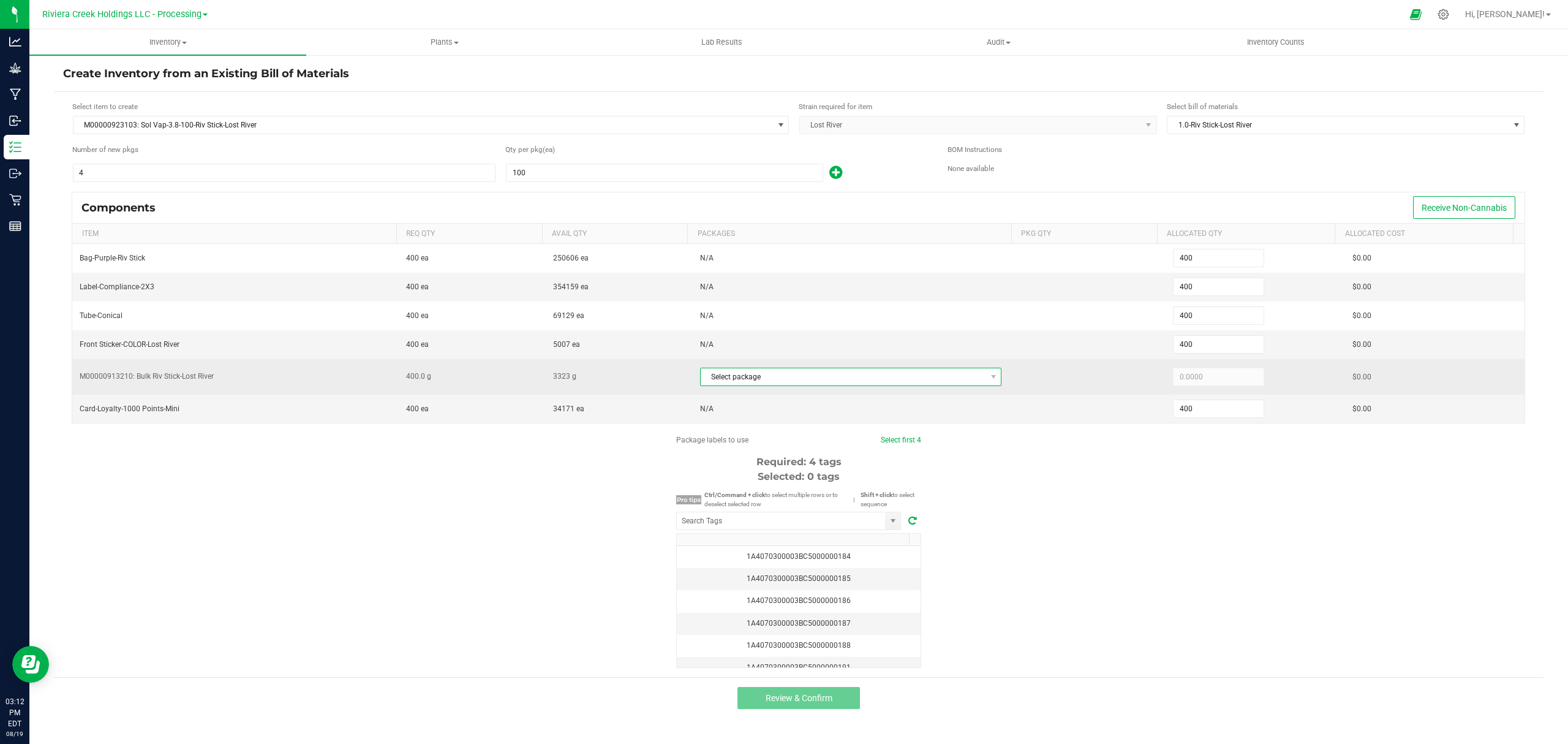
click at [835, 383] on span "Select package" at bounding box center [843, 376] width 285 height 17
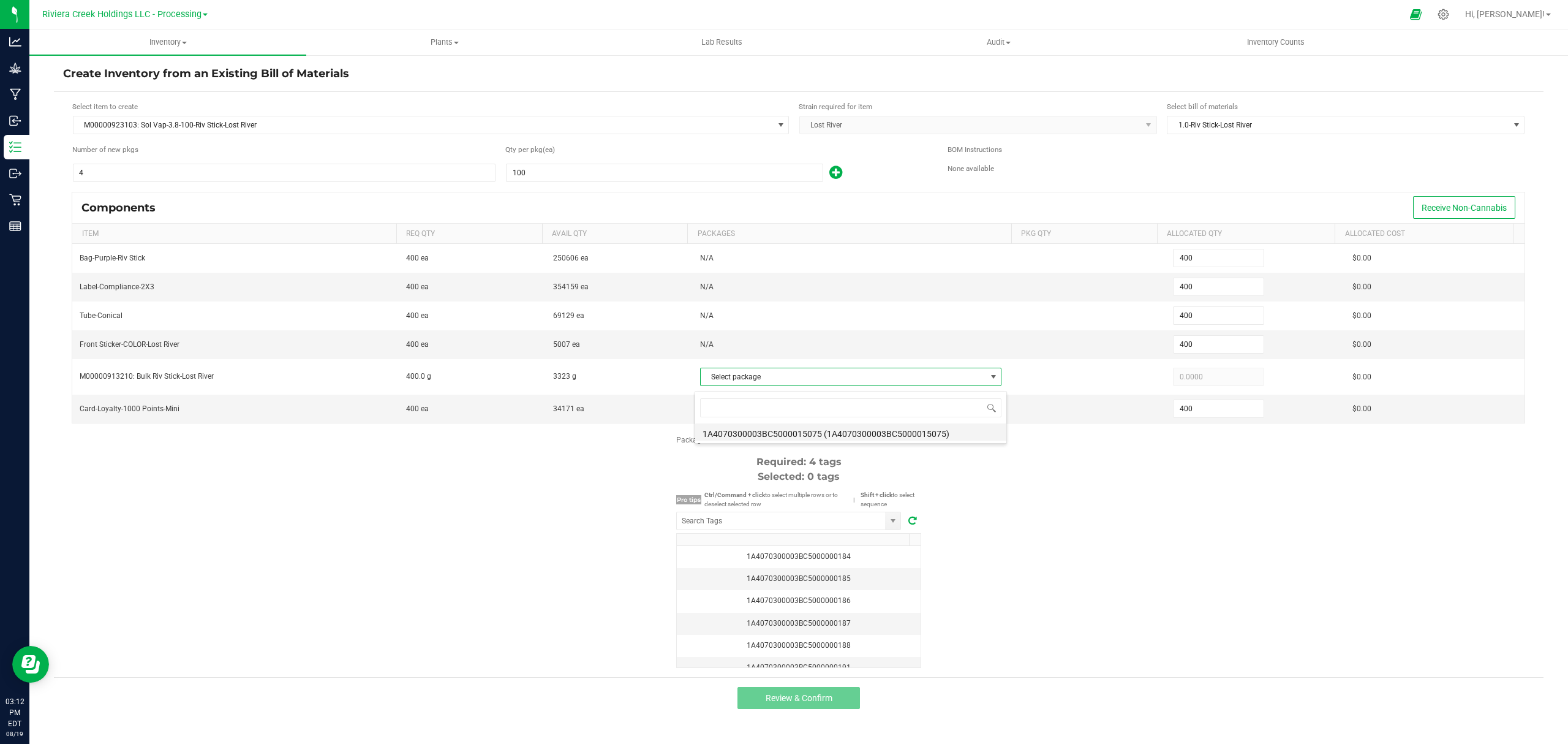
click at [849, 425] on li "1A4070300003BC5000015075 (1A4070300003BC5000015075)" at bounding box center [851, 432] width 312 height 17
type input "400.0000"
click at [1013, 489] on div "Package labels to use Select first 4 Required: 4 tags Selected: 0 tags Pro tips…" at bounding box center [798, 551] width 1490 height 233
click at [801, 525] on input "NO DATA FOUND" at bounding box center [780, 520] width 208 height 17
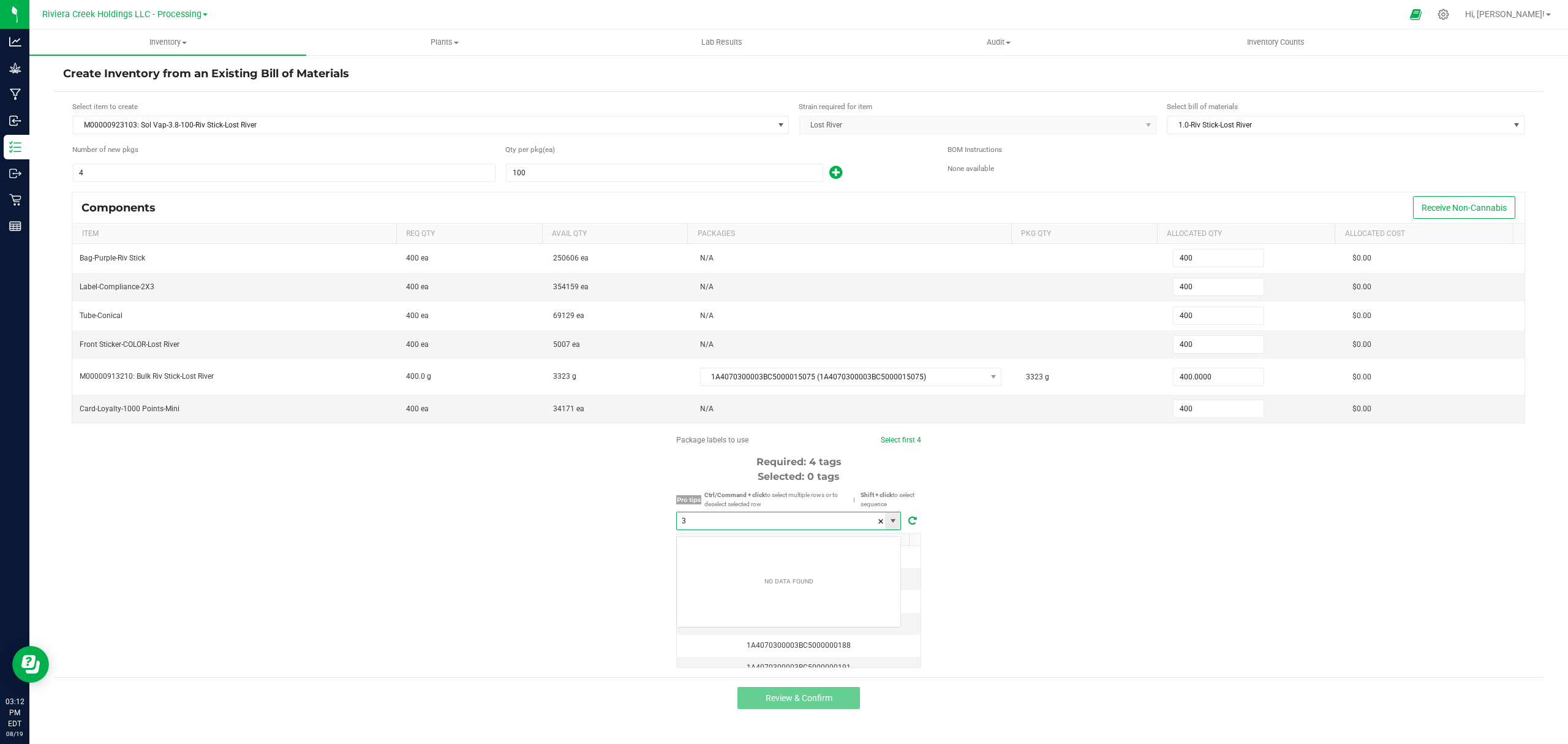
scroll to position [19, 224]
click at [783, 550] on li "1A4070300003BC5000035754" at bounding box center [788, 549] width 224 height 21
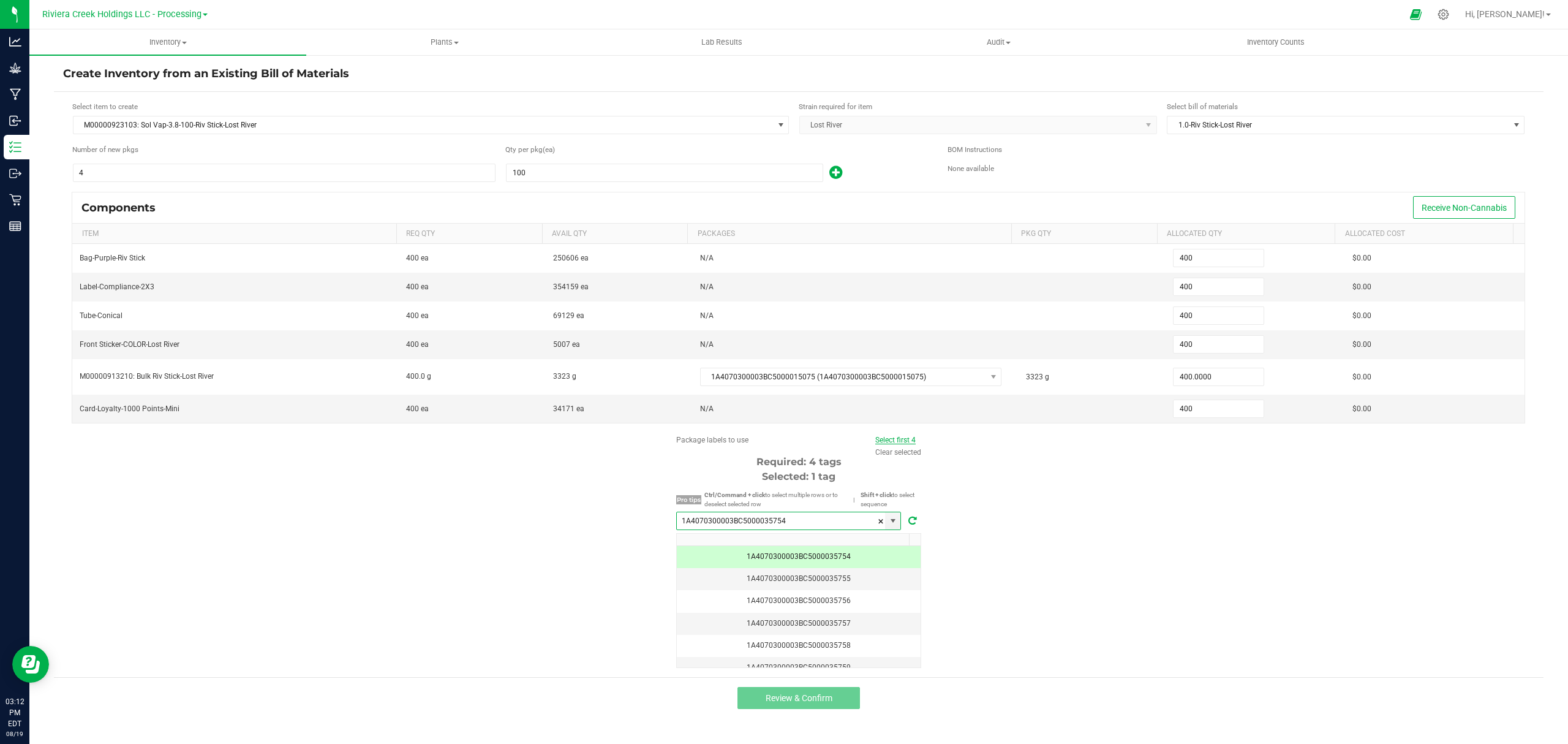
type input "1A4070300003BC5000035754"
click at [906, 444] on link "Select first 4" at bounding box center [895, 440] width 40 height 9
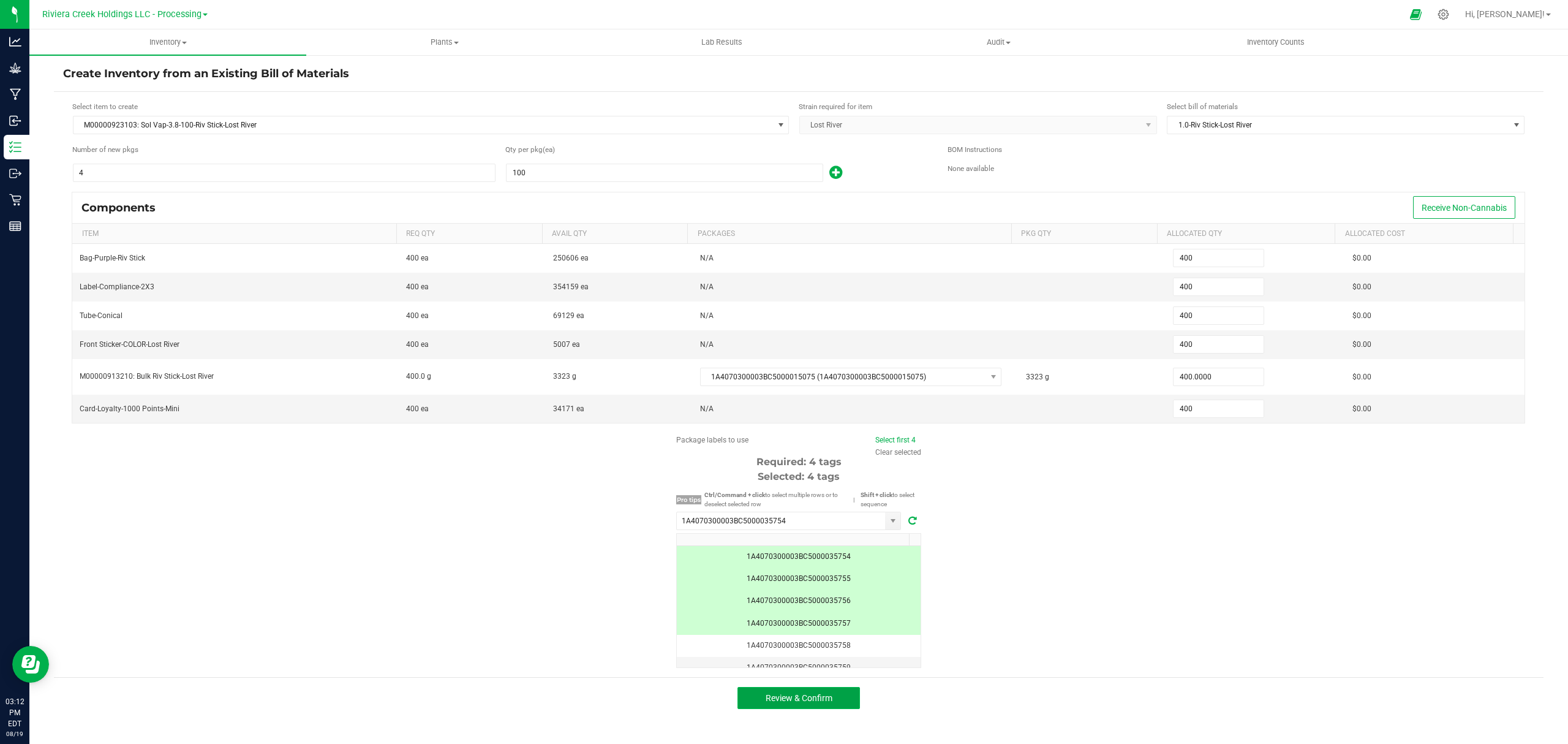
click at [841, 702] on button "Review & Confirm" at bounding box center [799, 698] width 122 height 22
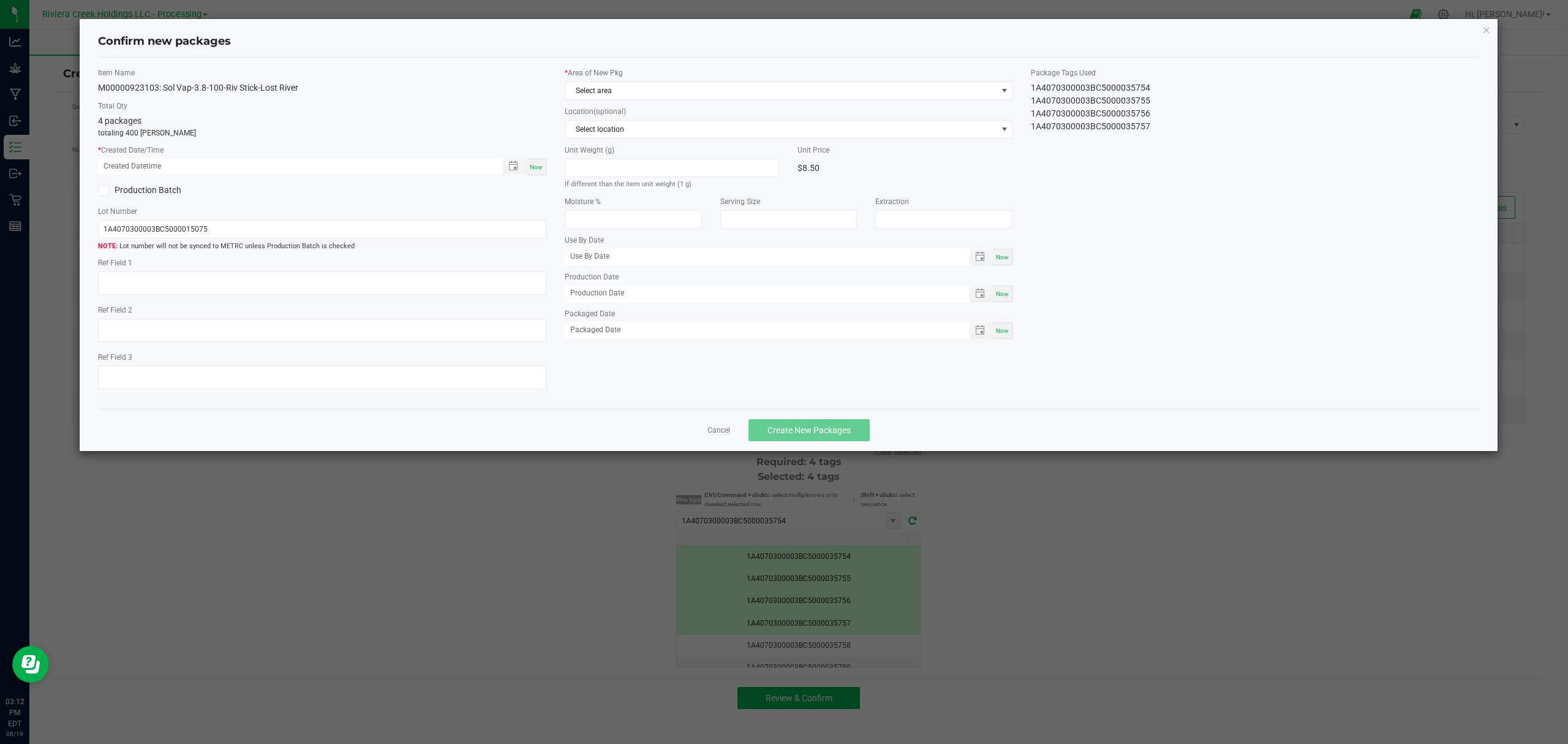
type input "[DATE]"
click at [535, 167] on span "Now" at bounding box center [536, 166] width 13 height 7
type input "[DATE] 03:12 PM"
click at [649, 72] on label "* Area of New Pkg" at bounding box center [789, 72] width 449 height 11
click at [648, 99] on span "Select area" at bounding box center [781, 90] width 431 height 17
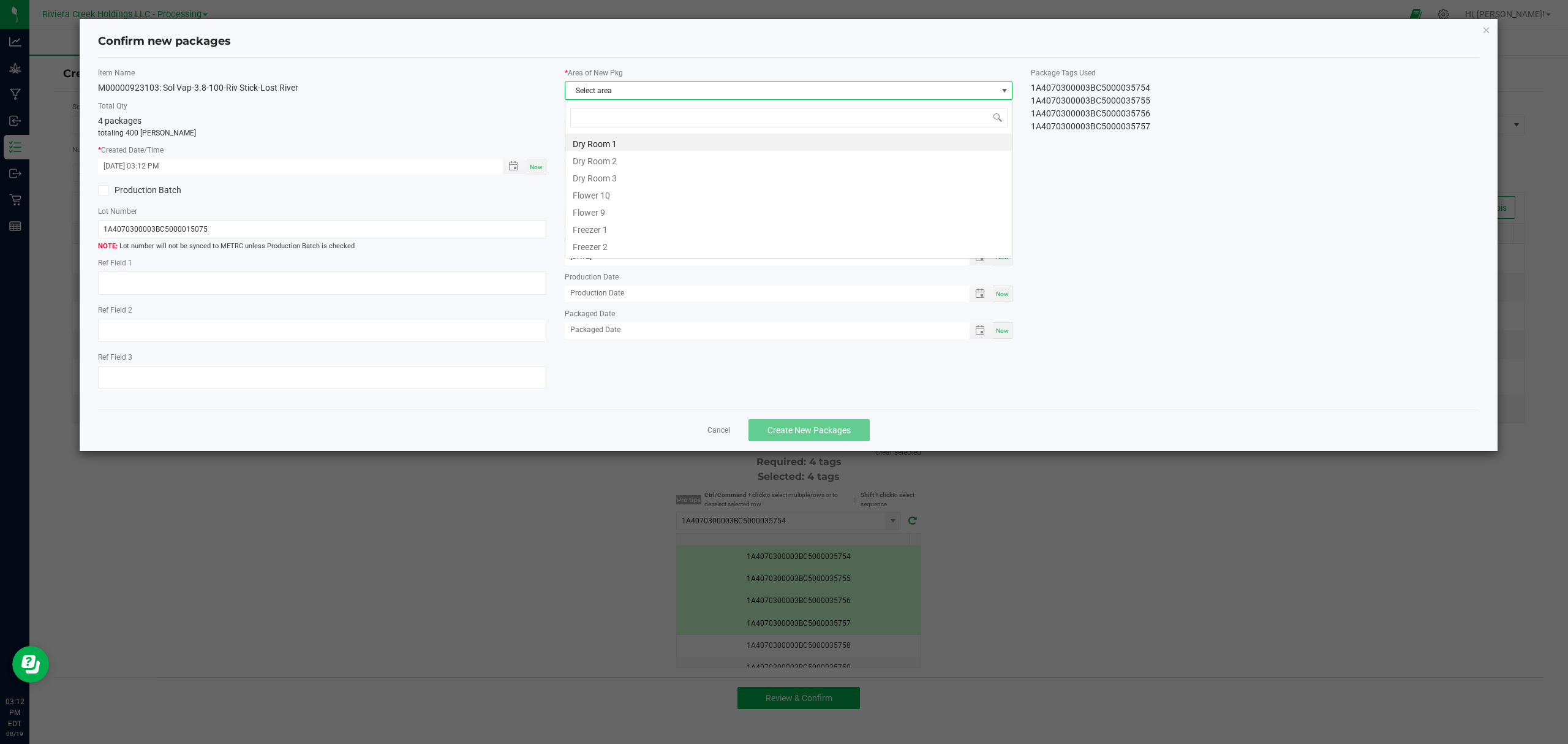
scroll to position [19, 447]
click at [653, 88] on span "Select area" at bounding box center [781, 90] width 431 height 17
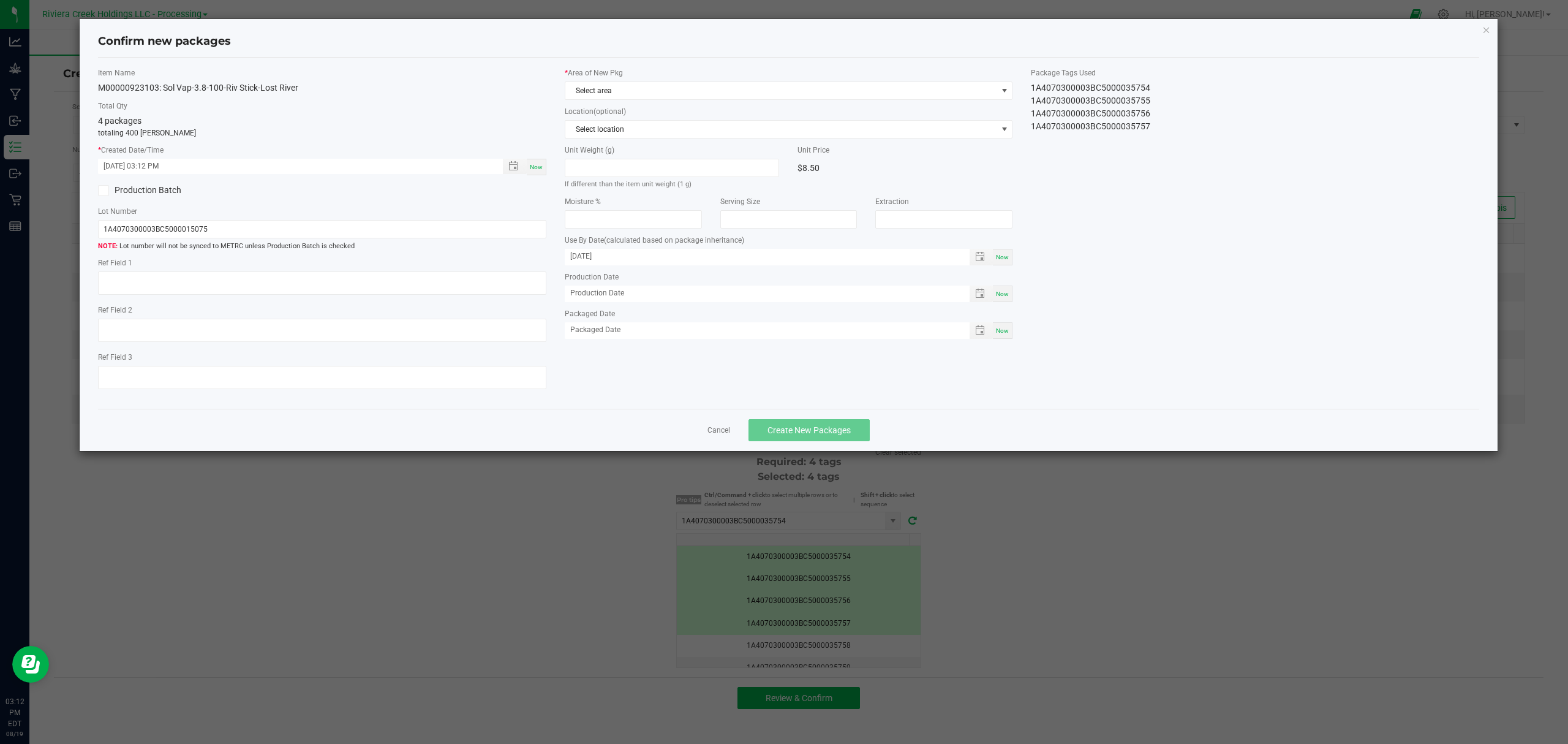
click at [642, 81] on div "* Area of New Pkg Select area" at bounding box center [789, 83] width 449 height 33
click at [635, 88] on span "Select area" at bounding box center [781, 90] width 431 height 17
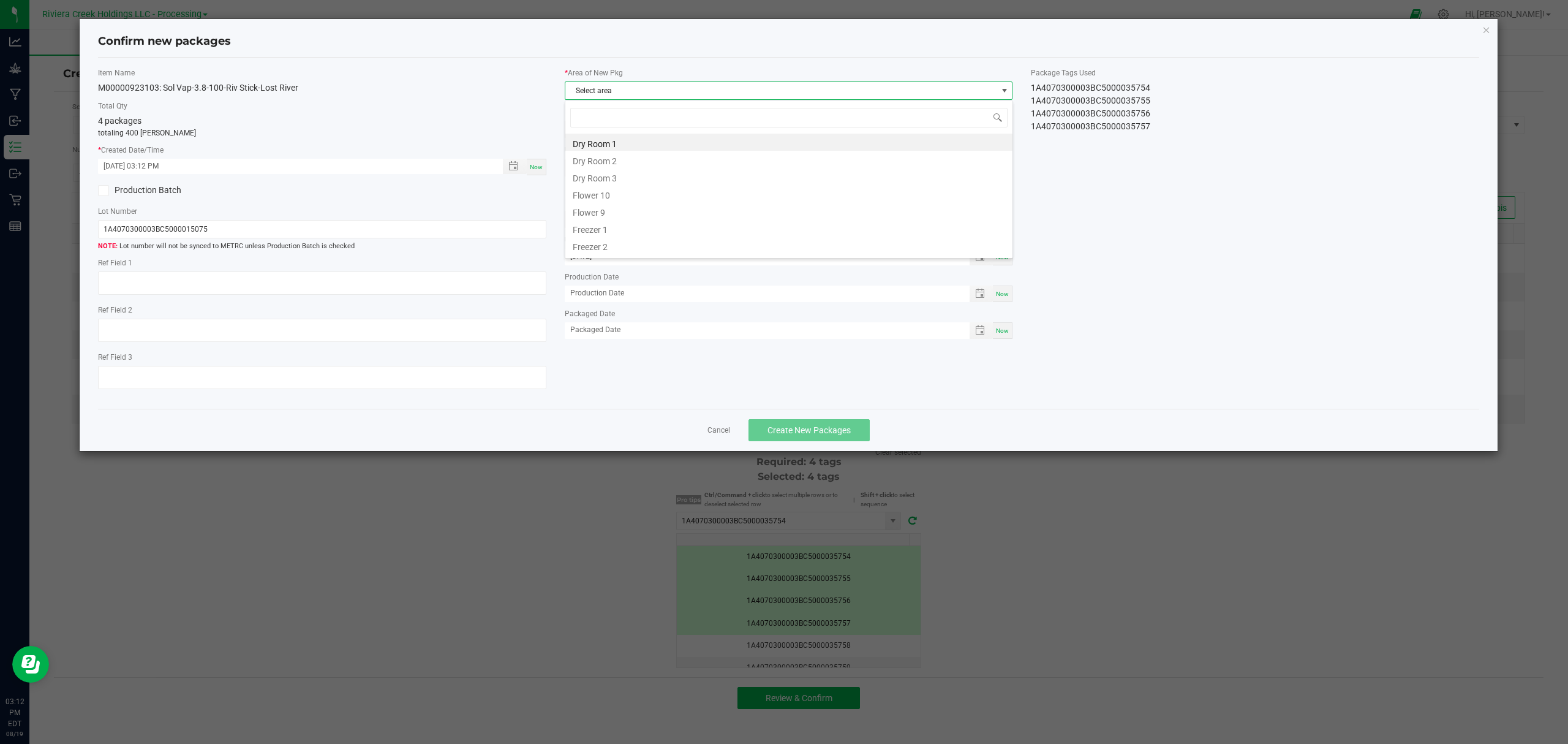
click at [608, 192] on li "Flower 10" at bounding box center [789, 193] width 447 height 17
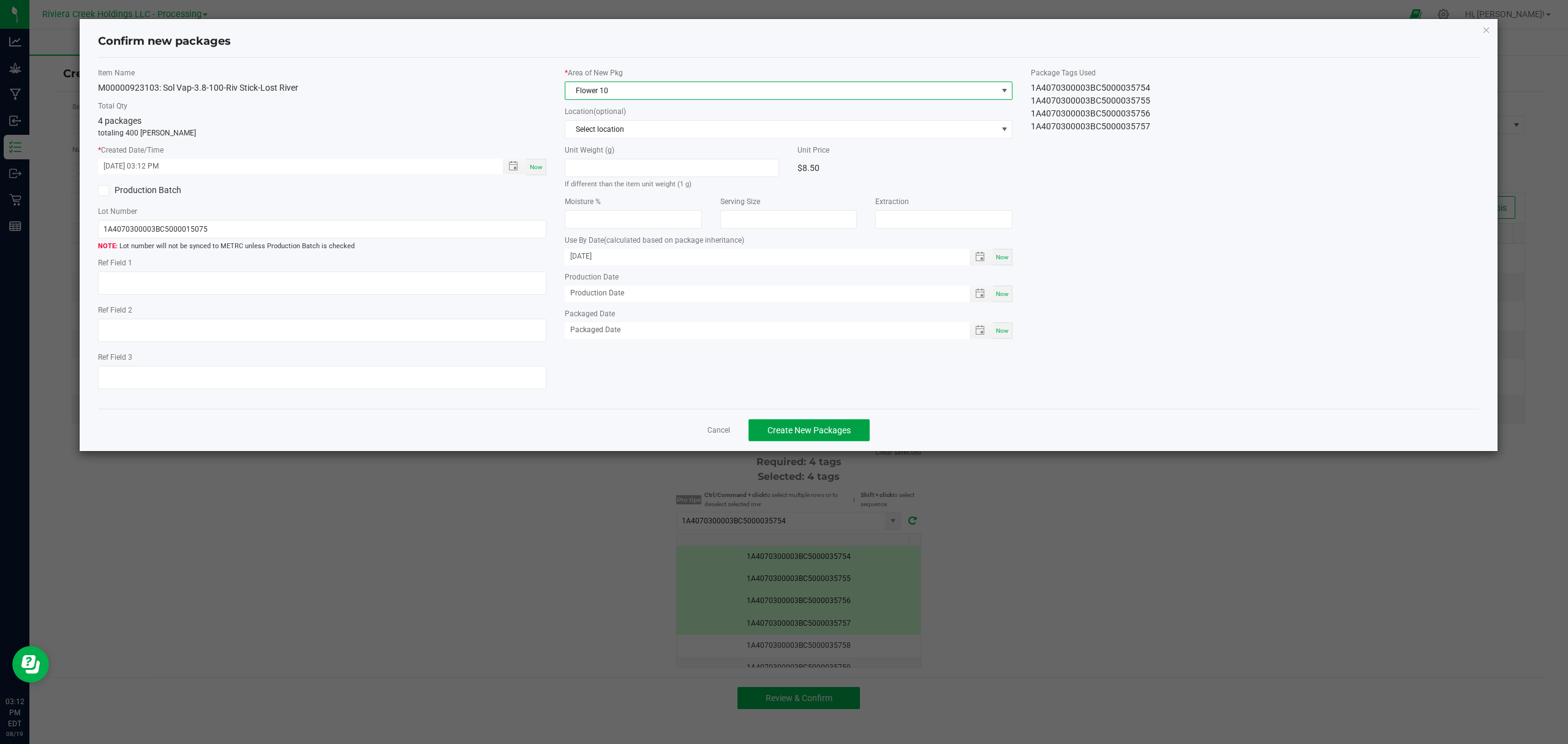
click at [809, 432] on span "Create New Packages" at bounding box center [809, 429] width 83 height 10
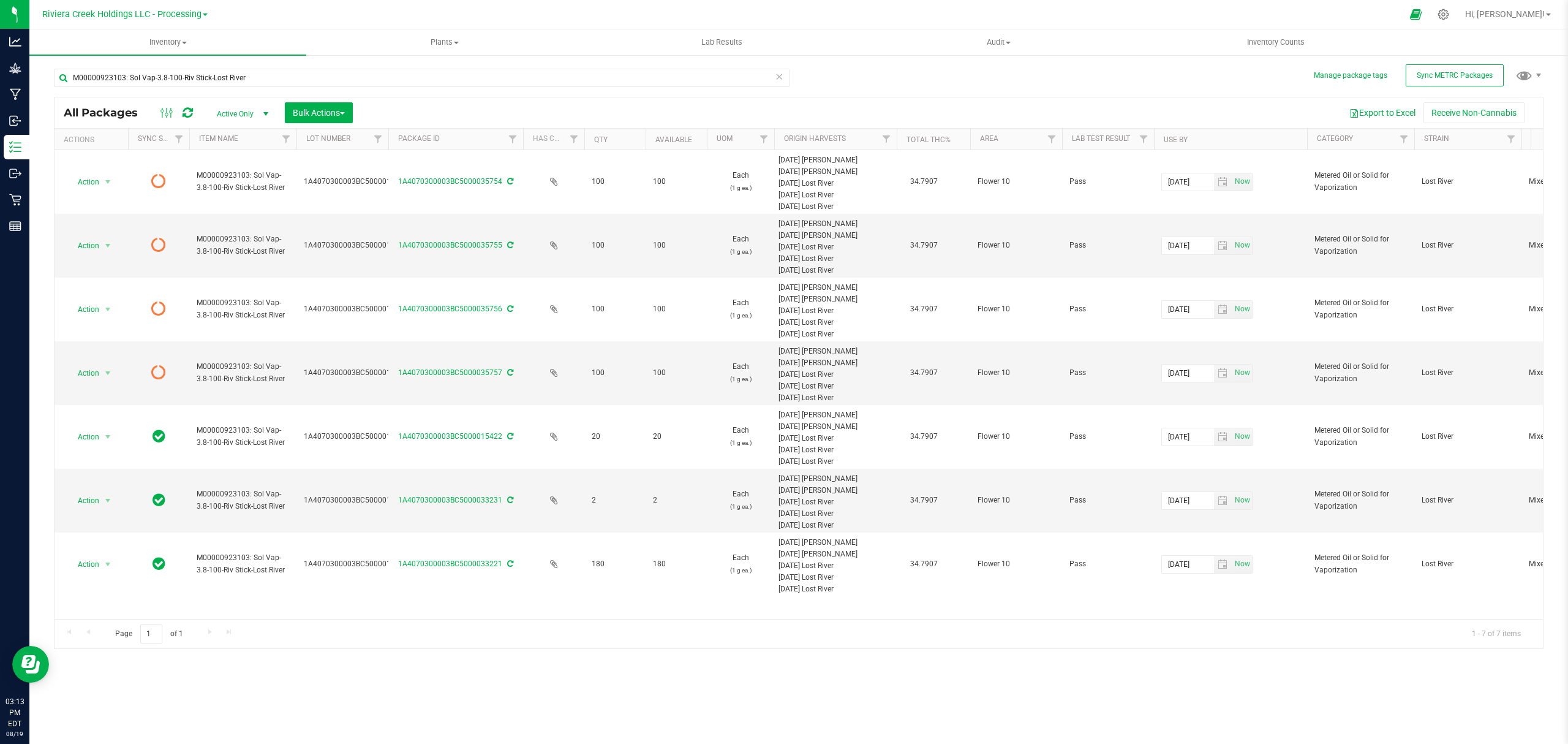
click at [181, 113] on div at bounding box center [177, 113] width 41 height 15
click at [184, 113] on icon at bounding box center [188, 113] width 10 height 12
click at [1280, 44] on span "Inventory Counts" at bounding box center [1276, 42] width 91 height 11
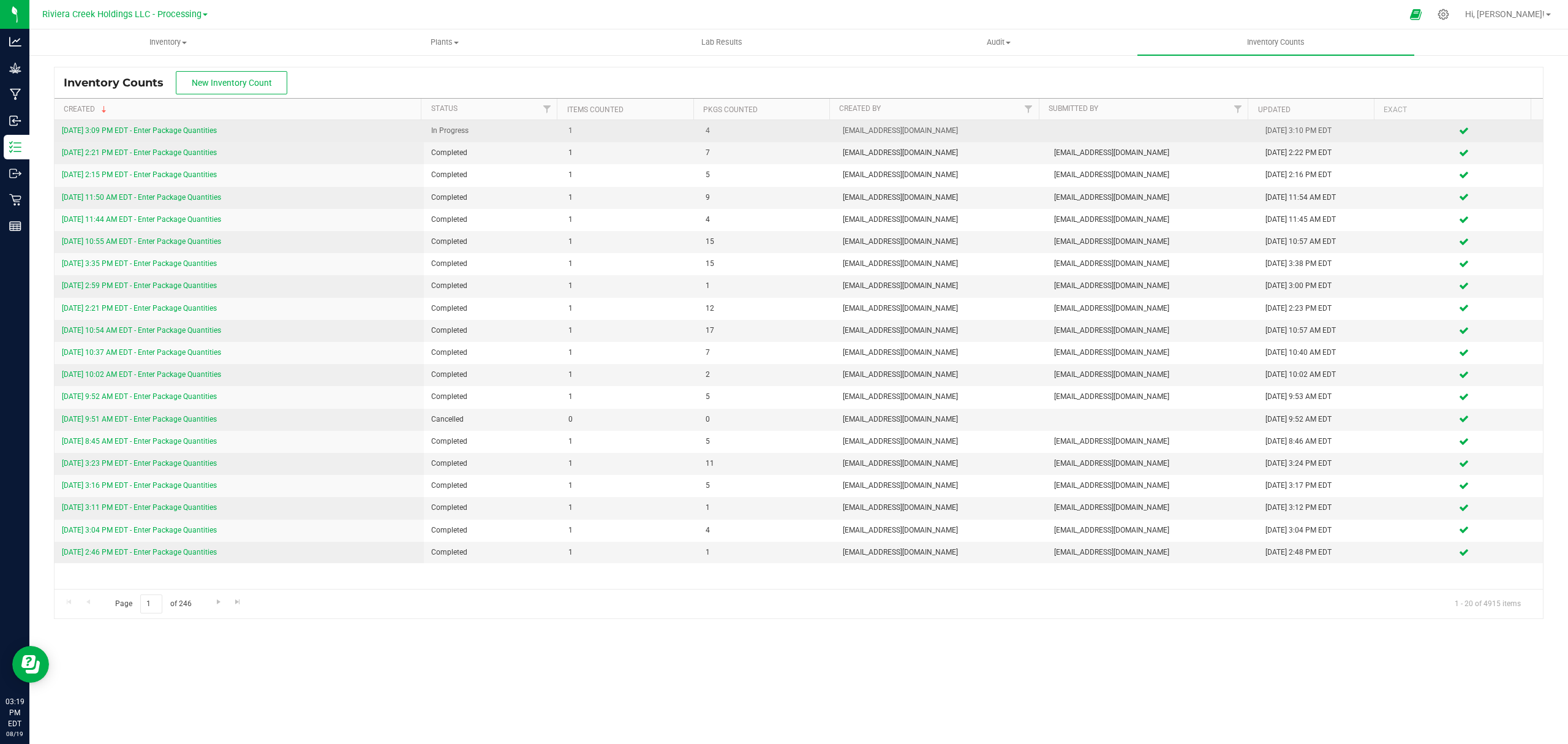
click at [177, 133] on link "[DATE] 3:09 PM EDT - Enter Package Quantities" at bounding box center [139, 130] width 155 height 9
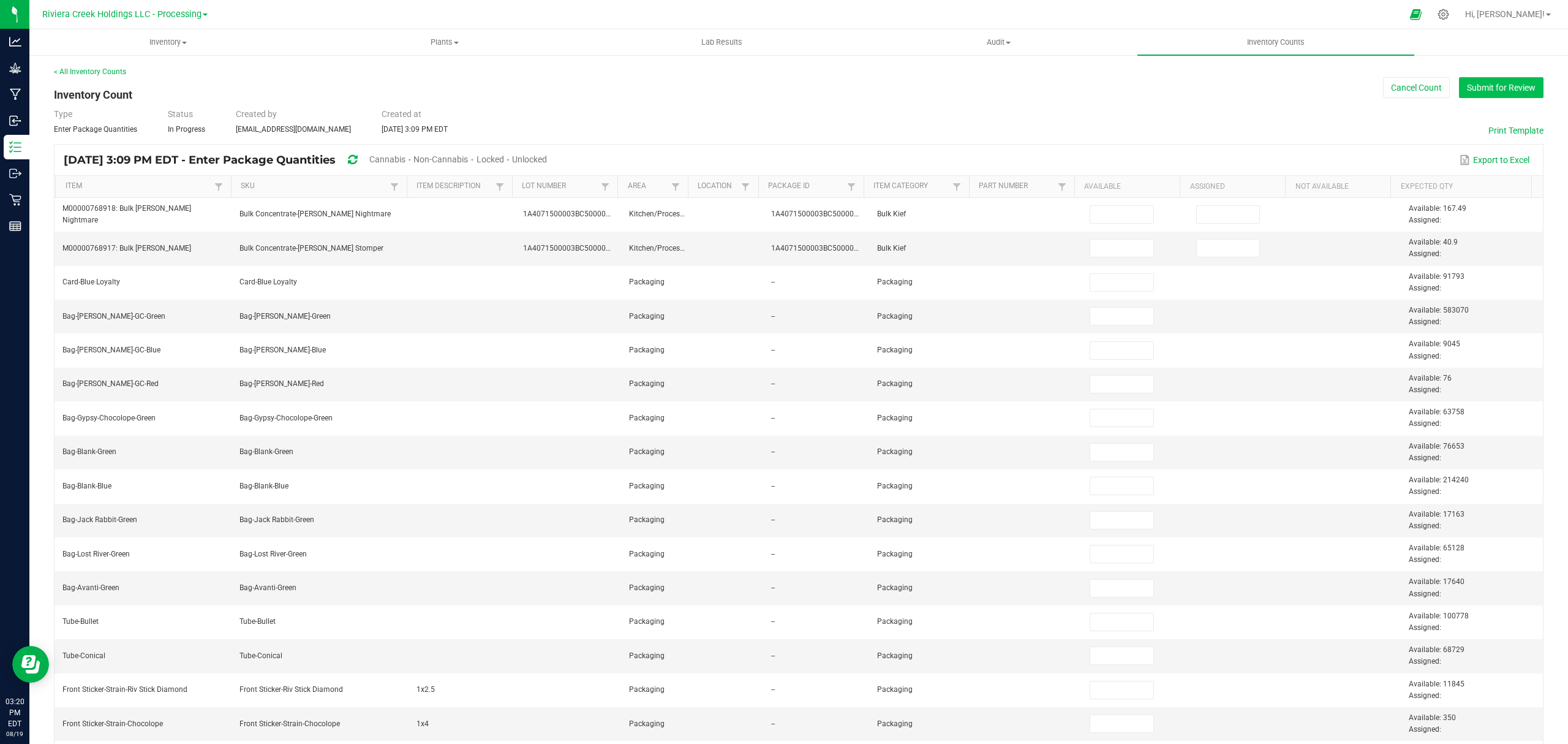
click at [1483, 78] on button "Submit for Review" at bounding box center [1501, 88] width 84 height 21
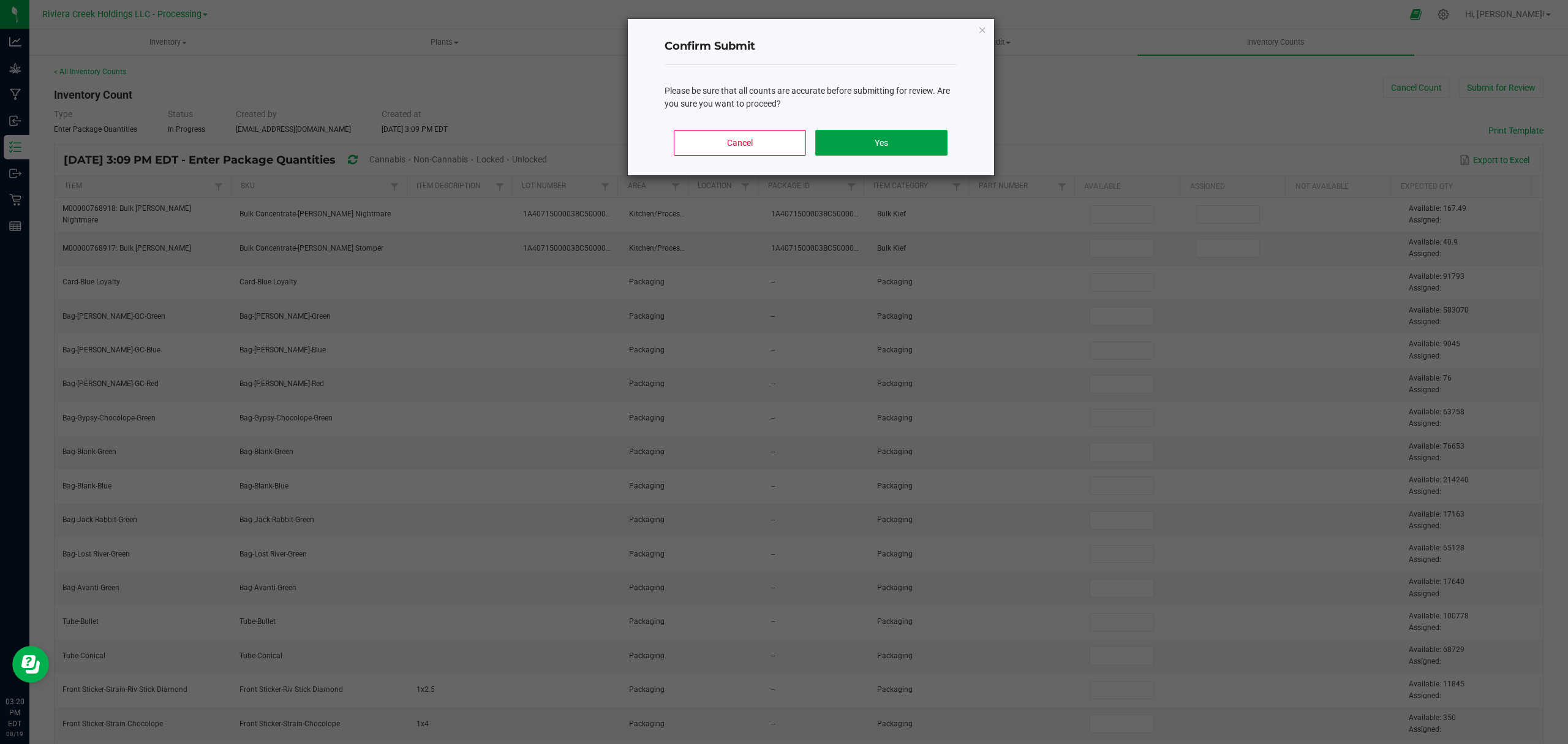
click at [902, 140] on button "Yes" at bounding box center [881, 142] width 132 height 26
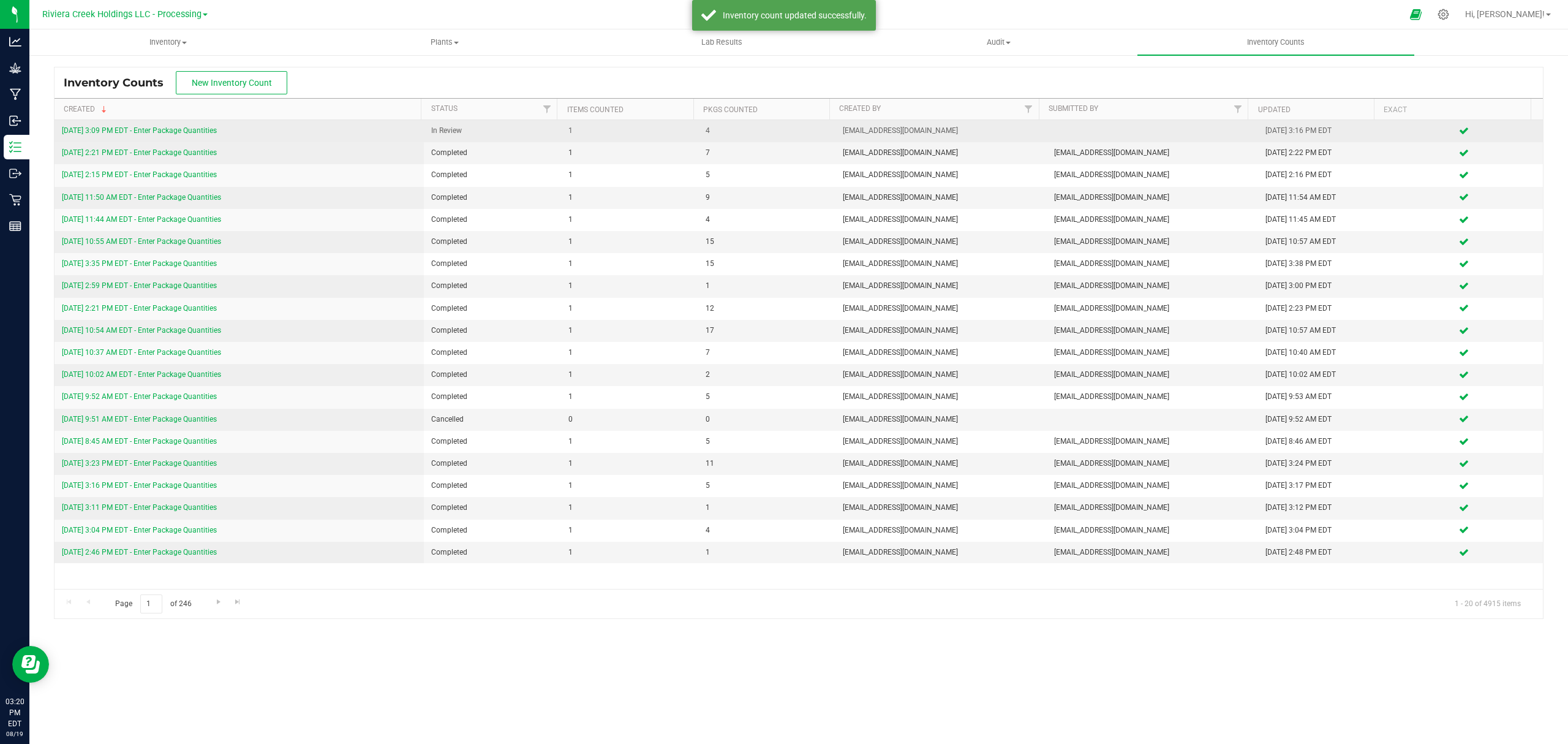
click at [217, 131] on link "[DATE] 3:09 PM EDT - Enter Package Quantities" at bounding box center [139, 130] width 155 height 9
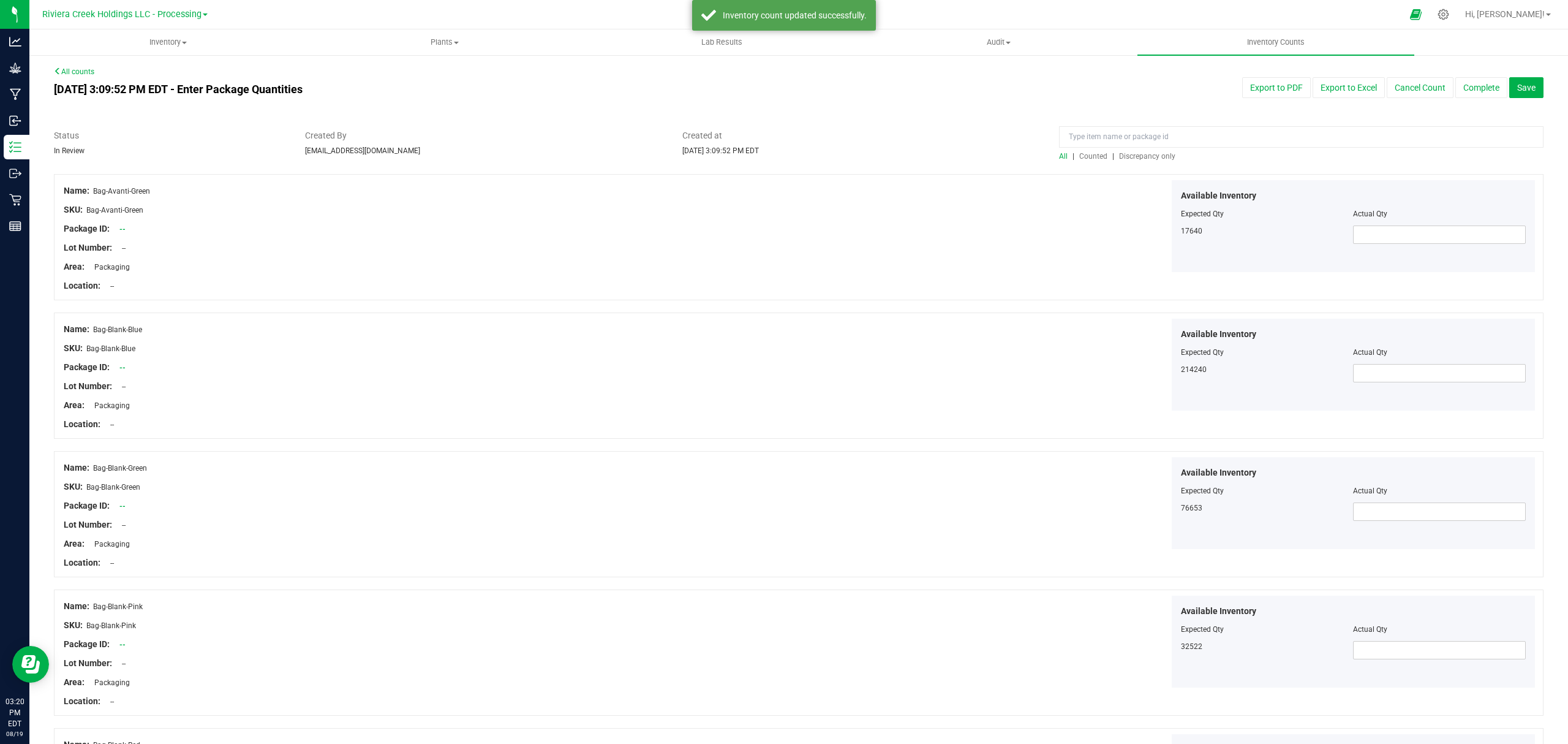
click at [1094, 156] on span "Counted" at bounding box center [1093, 157] width 28 height 9
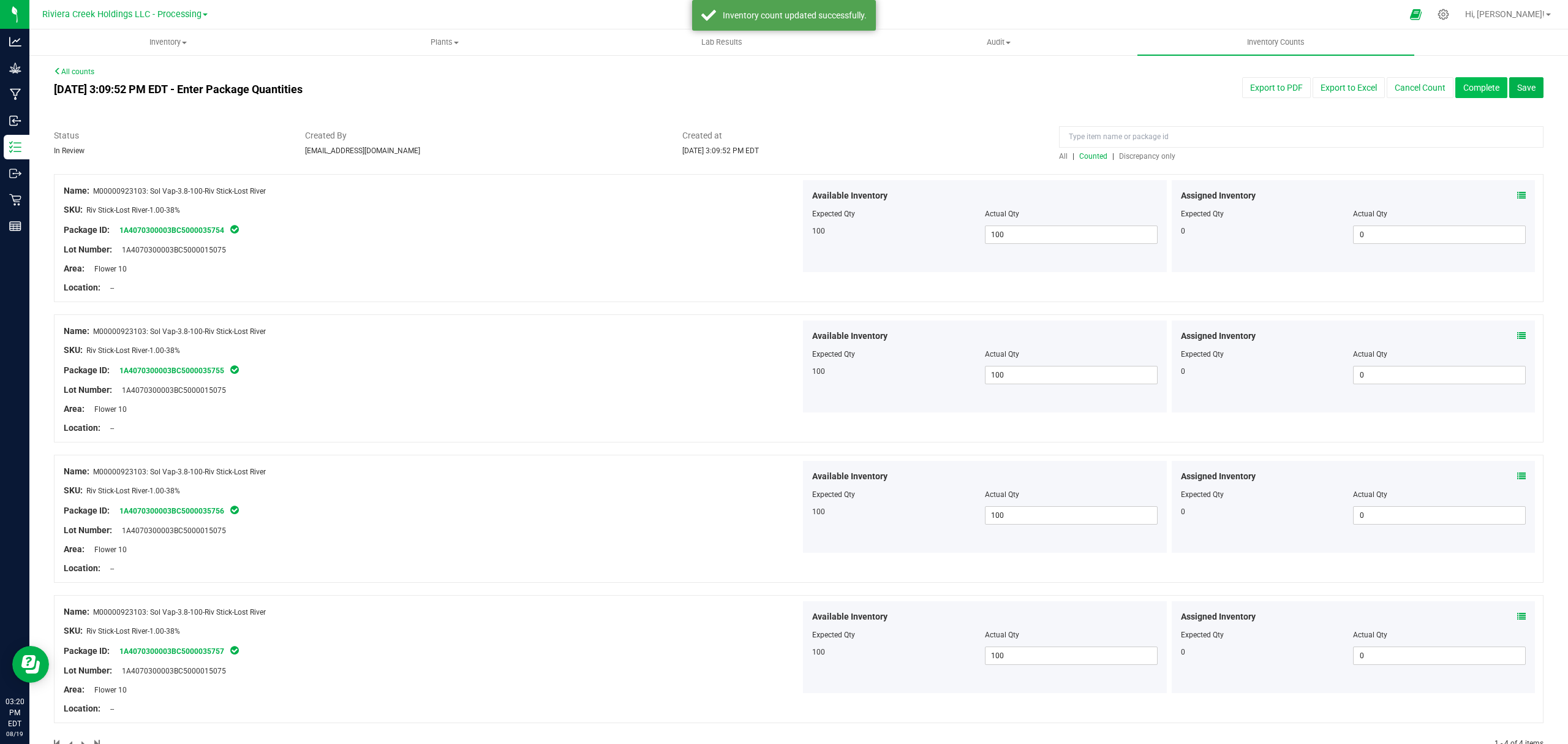
click at [1469, 89] on button "Complete" at bounding box center [1482, 88] width 52 height 21
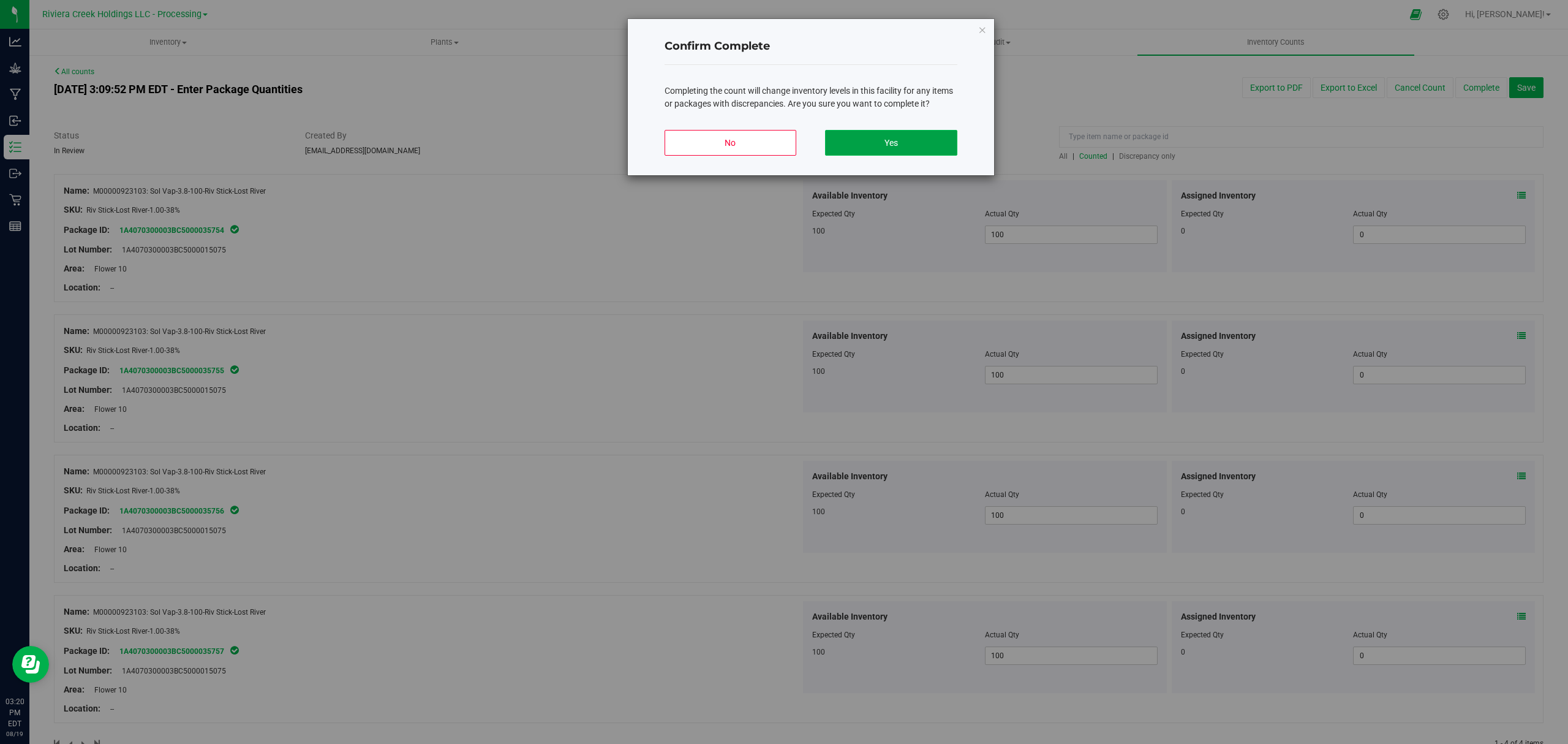
click at [910, 148] on button "Yes" at bounding box center [891, 142] width 132 height 26
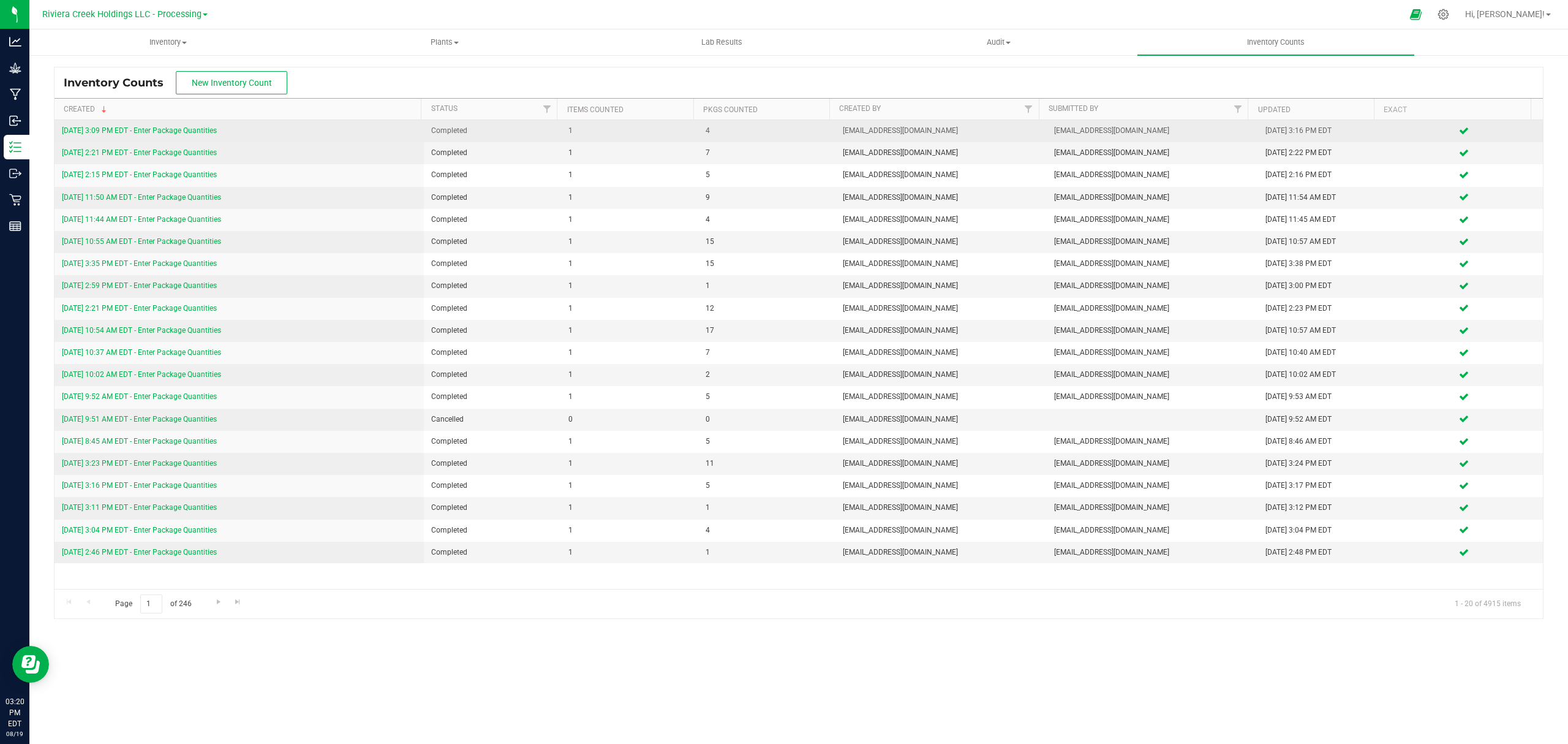
click at [165, 133] on link "[DATE] 3:09 PM EDT - Enter Package Quantities" at bounding box center [139, 130] width 155 height 9
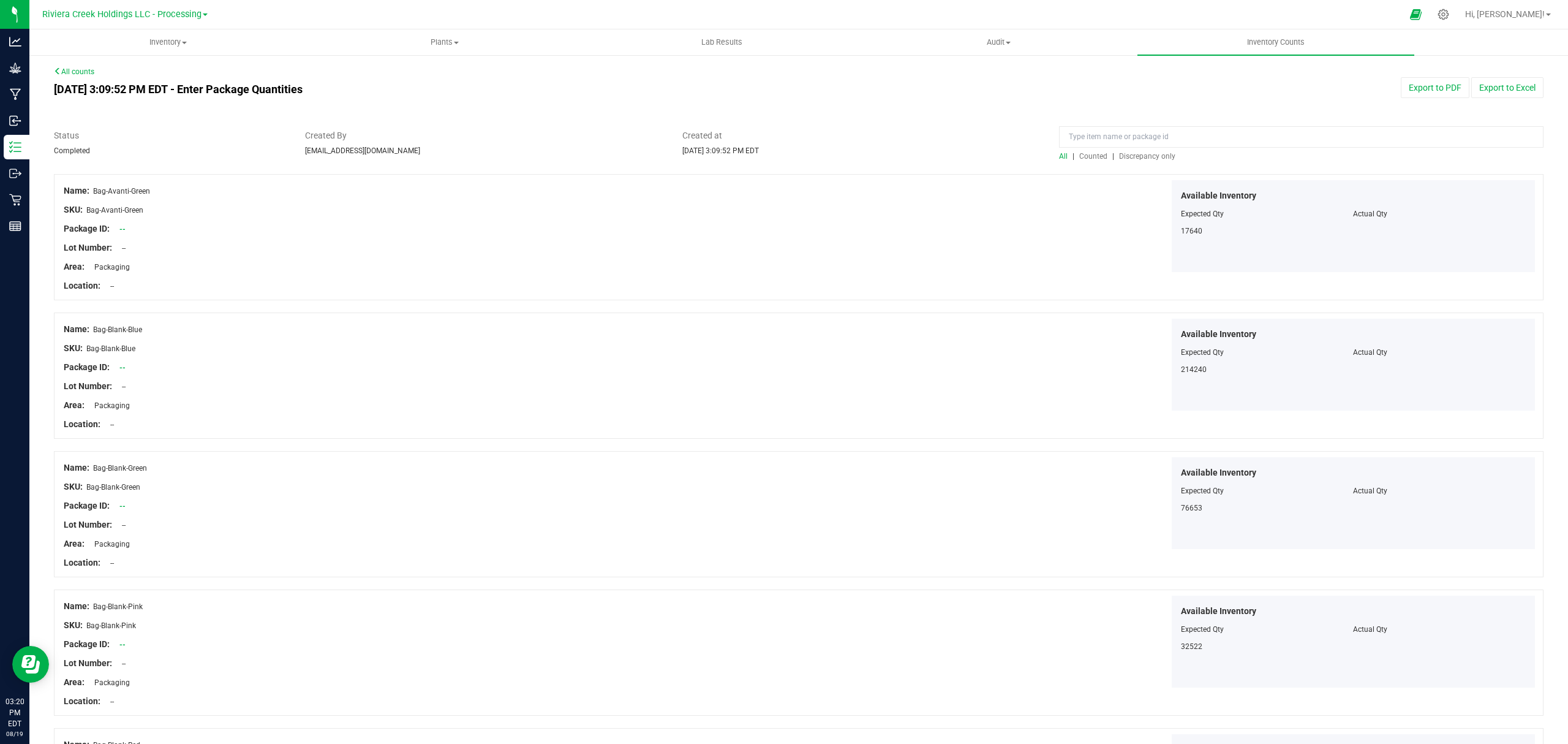
click at [1093, 152] on span "Counted" at bounding box center [1093, 157] width 28 height 9
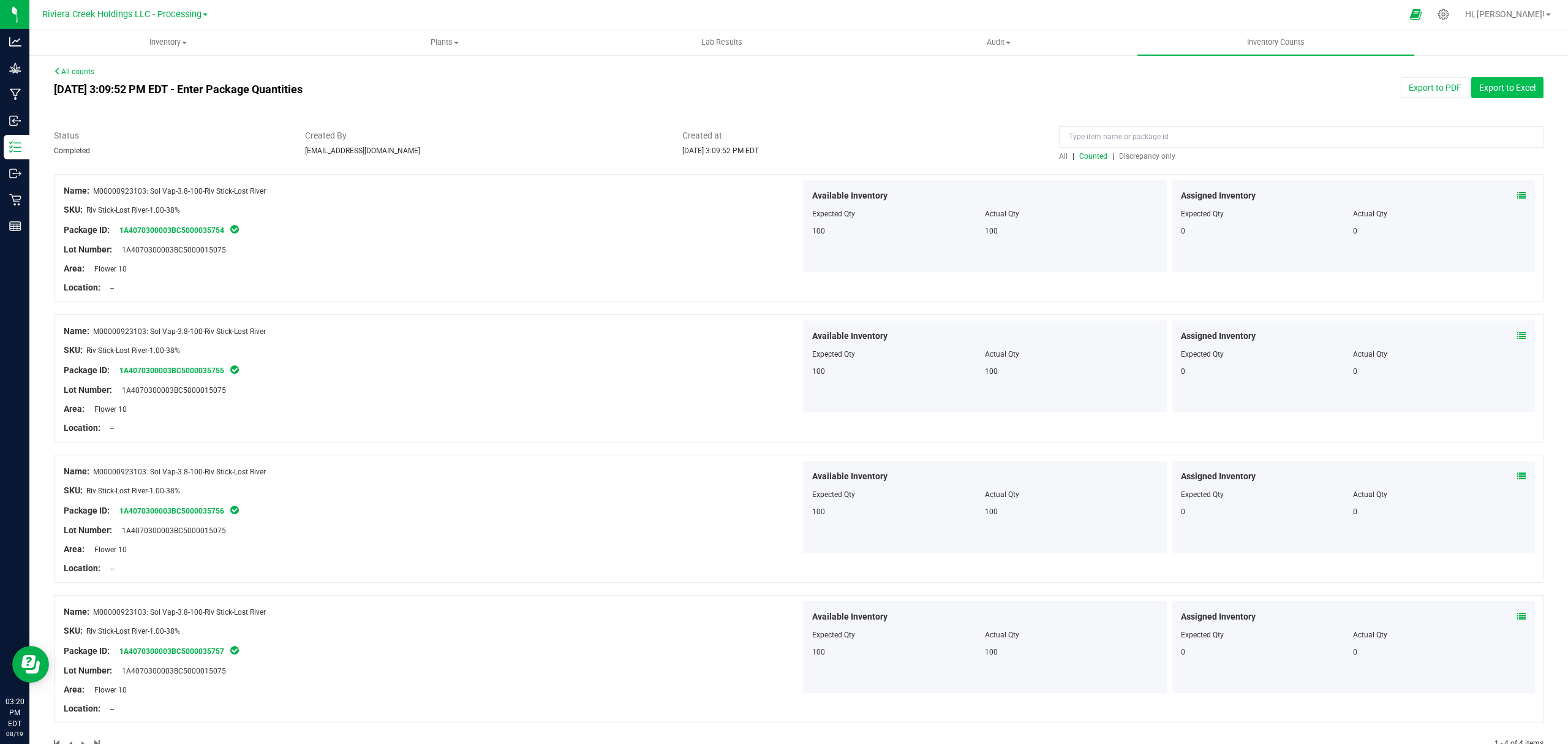
click at [1518, 84] on button "Export to Excel" at bounding box center [1507, 88] width 72 height 21
click at [1439, 91] on button "Export to PDF" at bounding box center [1435, 88] width 69 height 21
click at [167, 46] on span "Inventory" at bounding box center [168, 42] width 276 height 11
click at [137, 78] on li "All packages" at bounding box center [167, 75] width 276 height 15
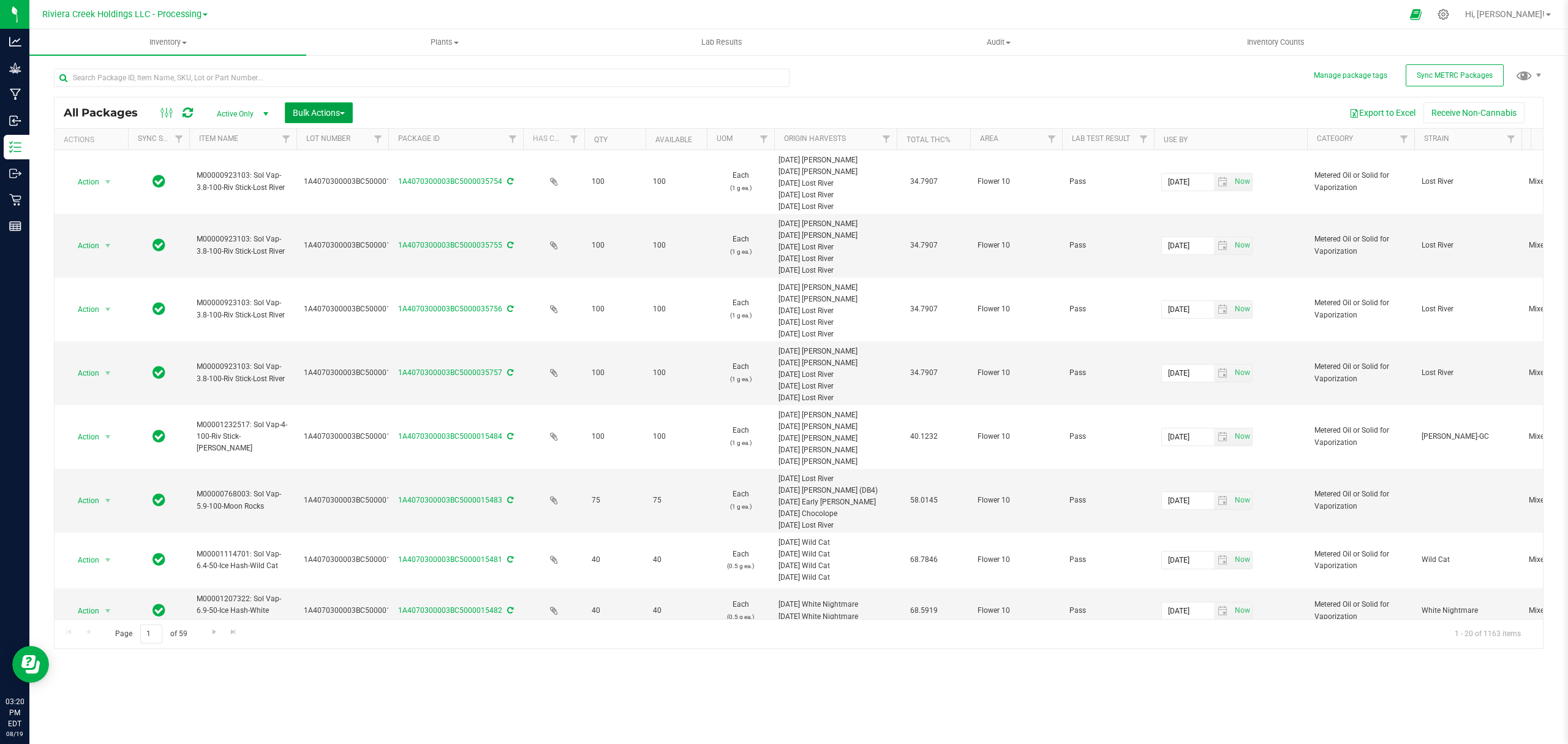
click at [314, 108] on span "Bulk Actions" at bounding box center [319, 113] width 52 height 10
click at [320, 231] on span "Lock/Unlock packages" at bounding box center [334, 230] width 84 height 10
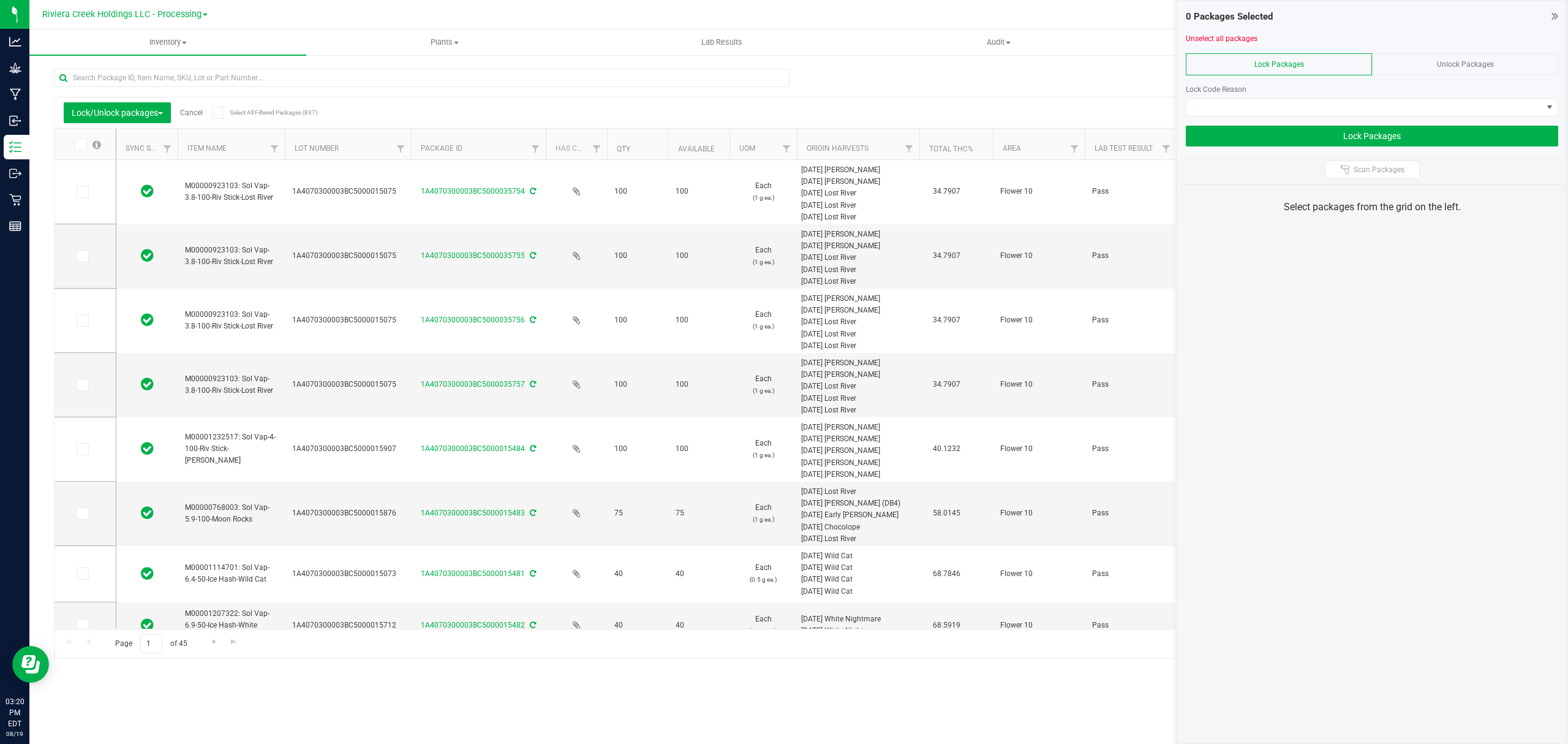
drag, startPoint x: 378, startPoint y: 150, endPoint x: 417, endPoint y: 153, distance: 39.1
click at [84, 192] on icon at bounding box center [81, 192] width 8 height 0
click at [0, 0] on input "checkbox" at bounding box center [0, 0] width 0 height 0
click at [83, 256] on icon at bounding box center [81, 256] width 8 height 0
click at [0, 0] on input "checkbox" at bounding box center [0, 0] width 0 height 0
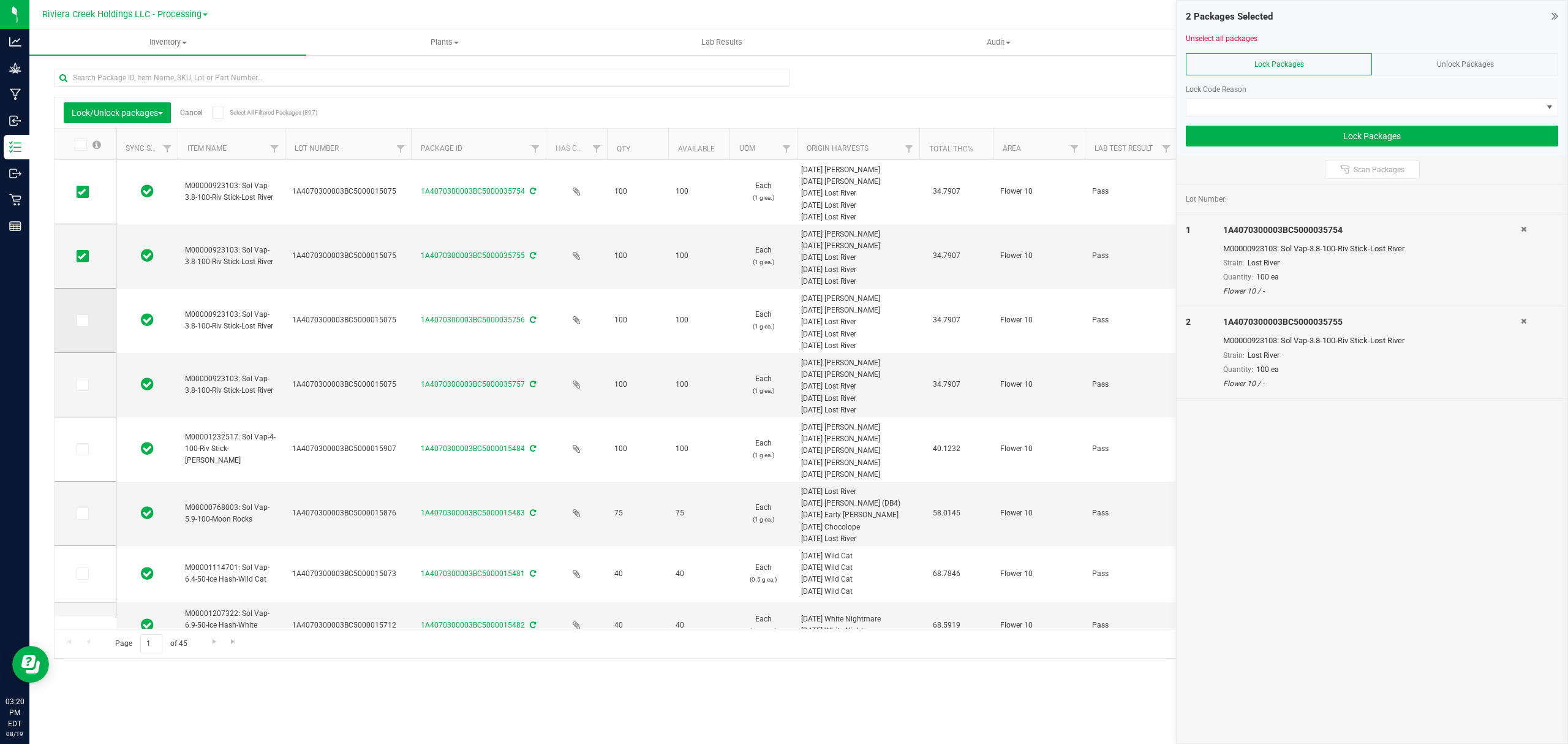
click at [86, 322] on span at bounding box center [83, 321] width 12 height 12
click at [0, 0] on input "checkbox" at bounding box center [0, 0] width 0 height 0
click at [80, 385] on icon at bounding box center [81, 385] width 8 height 0
click at [0, 0] on input "checkbox" at bounding box center [0, 0] width 0 height 0
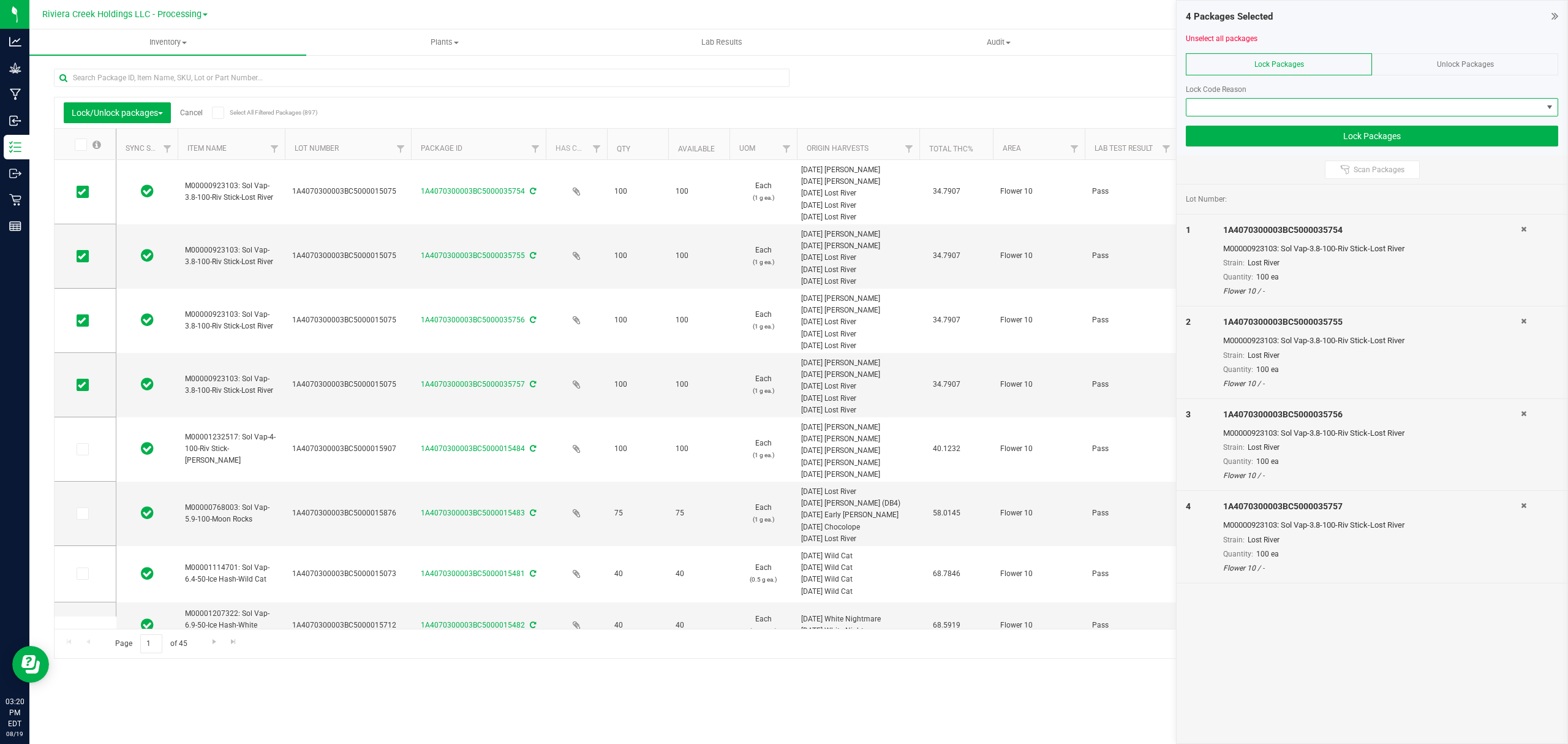
click at [1250, 107] on span at bounding box center [1364, 107] width 355 height 17
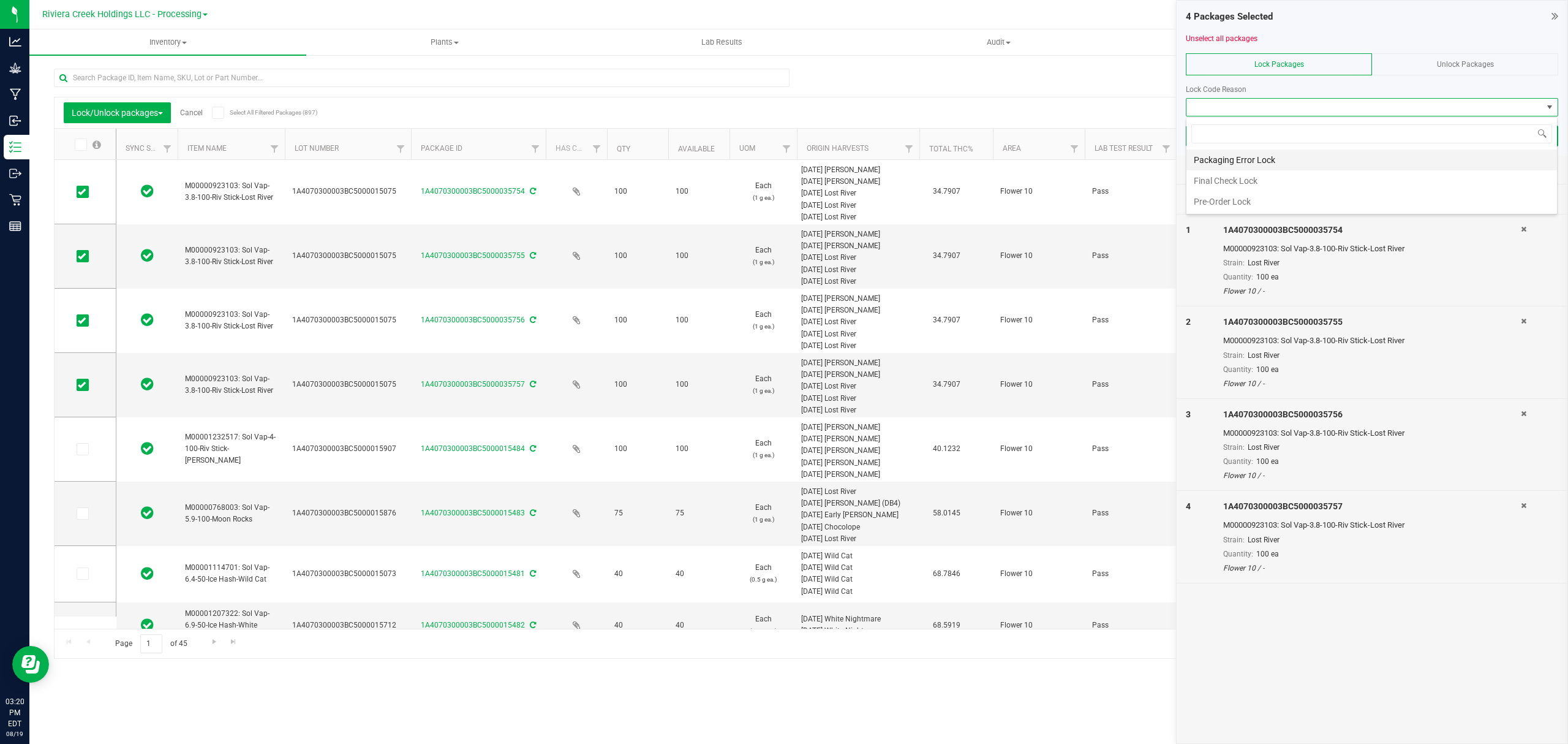
scroll to position [19, 371]
click at [1218, 177] on li "Final Check Lock" at bounding box center [1371, 180] width 370 height 21
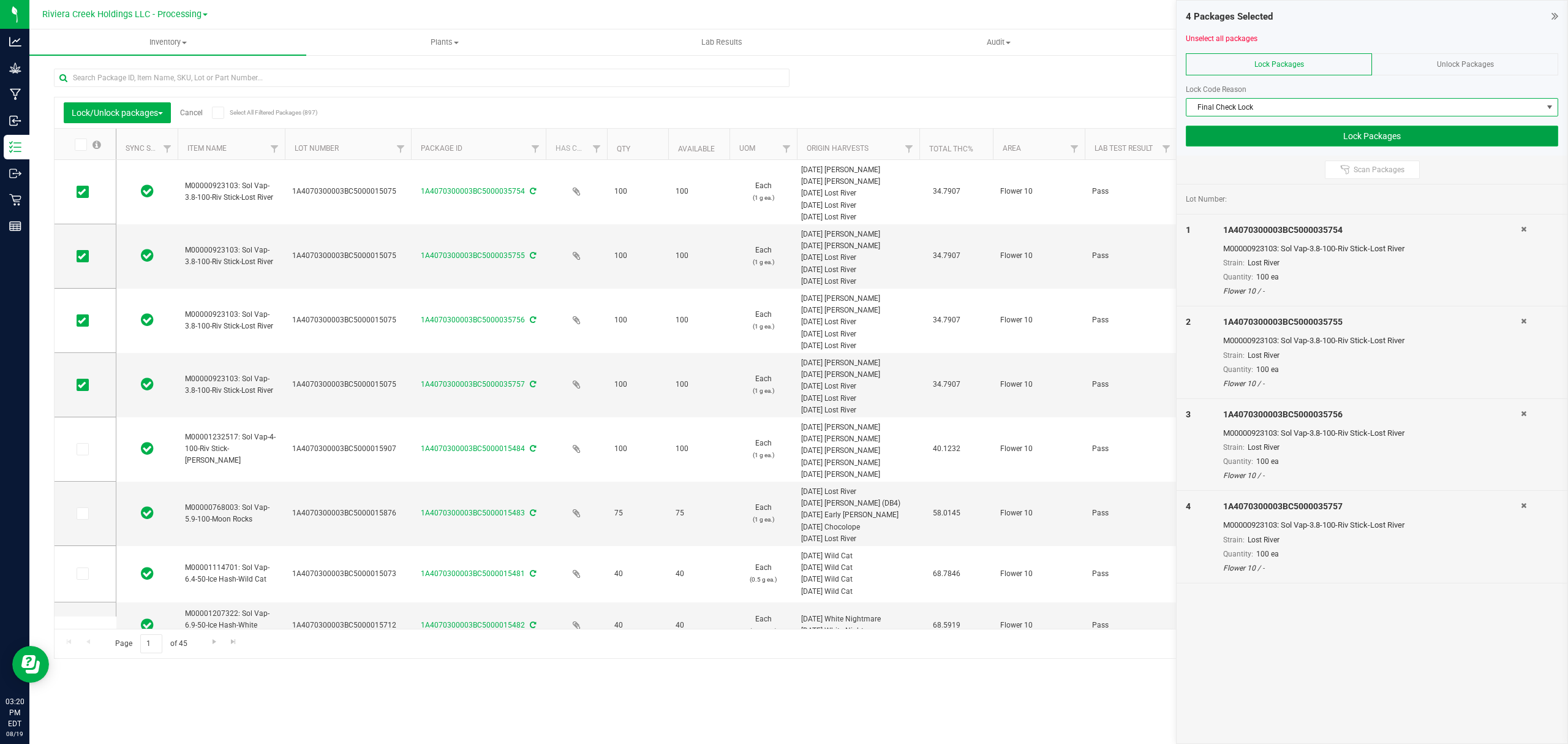
click at [1228, 142] on button "Lock Packages" at bounding box center [1372, 136] width 373 height 21
